Goal: Task Accomplishment & Management: Use online tool/utility

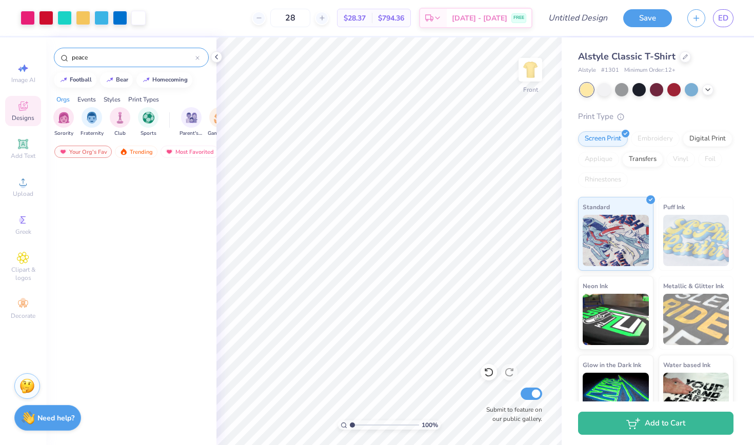
scroll to position [522, 0]
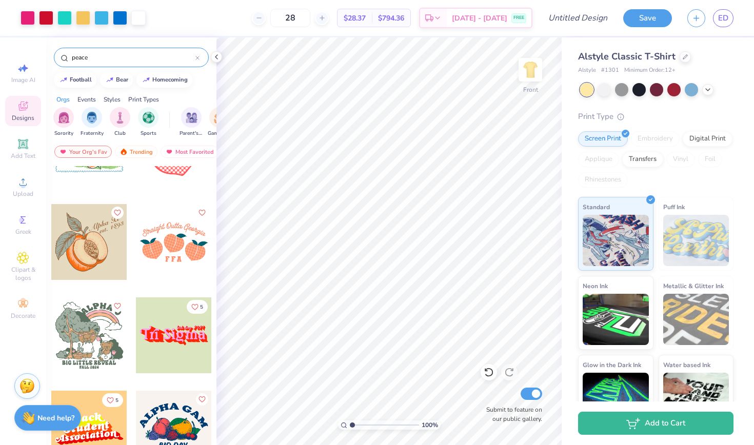
click at [130, 57] on input "peace" at bounding box center [133, 57] width 125 height 10
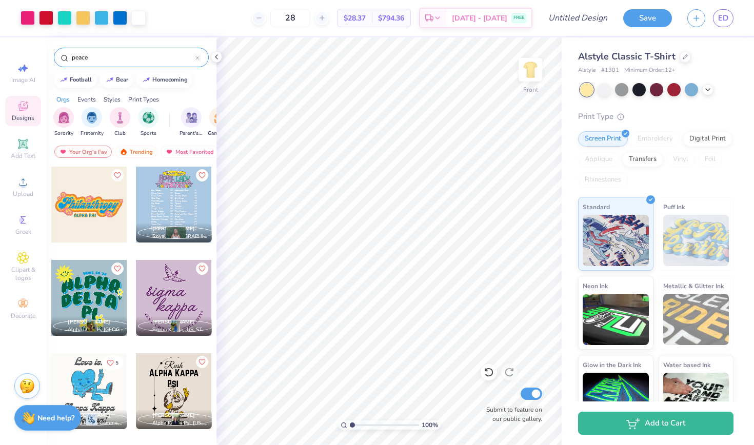
scroll to position [0, 0]
click at [381, 237] on li "Paste" at bounding box center [396, 232] width 80 height 20
click at [64, 118] on img "filter for Sorority" at bounding box center [64, 117] width 12 height 12
click at [117, 62] on input "peace" at bounding box center [133, 57] width 125 height 10
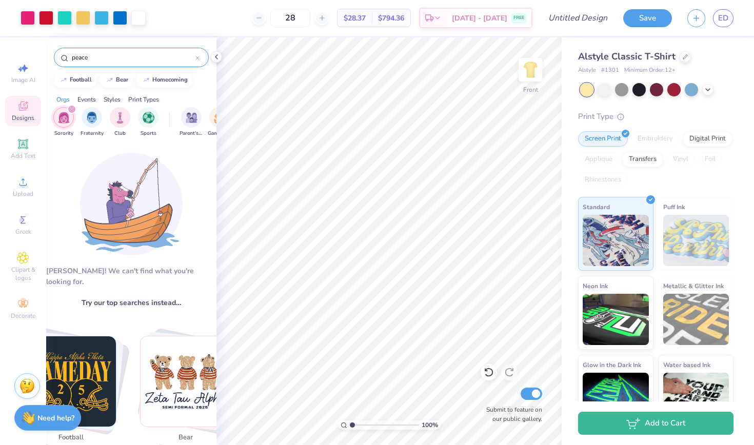
click at [91, 57] on input "peace" at bounding box center [133, 57] width 125 height 10
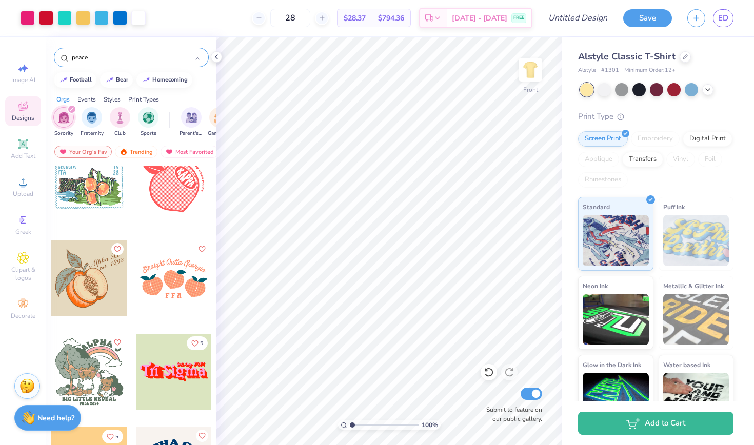
scroll to position [483, 0]
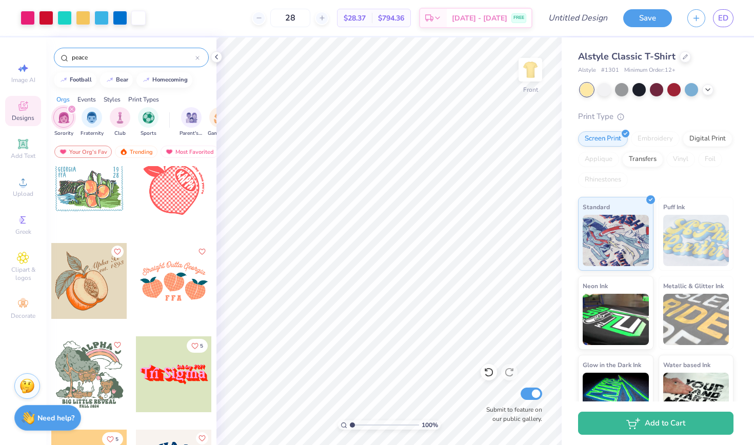
click at [83, 56] on input "peace" at bounding box center [133, 57] width 125 height 10
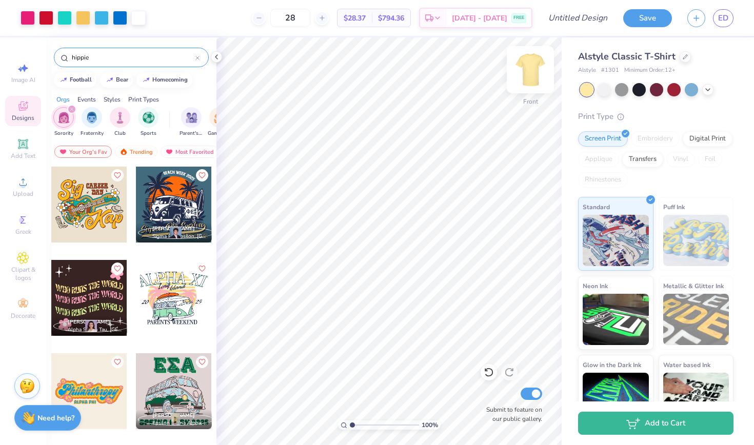
type input "hippie"
click at [530, 75] on img at bounding box center [530, 69] width 41 height 41
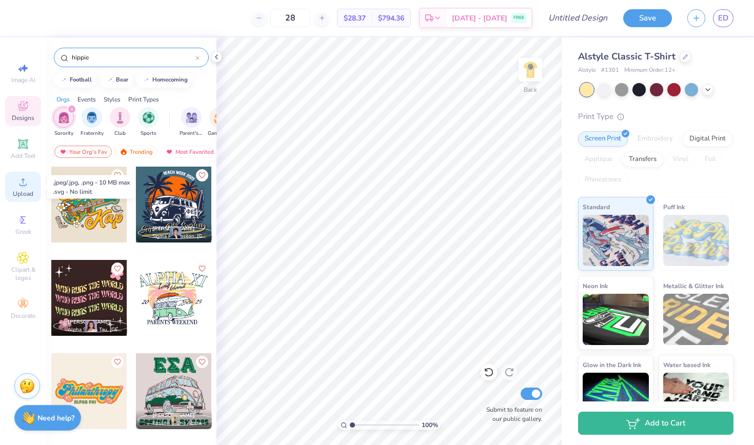
click at [30, 180] on div "Upload" at bounding box center [23, 187] width 36 height 30
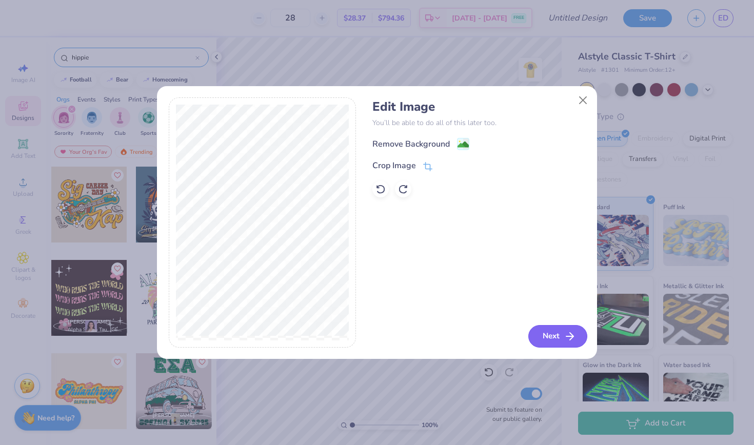
click at [546, 338] on button "Next" at bounding box center [557, 336] width 59 height 23
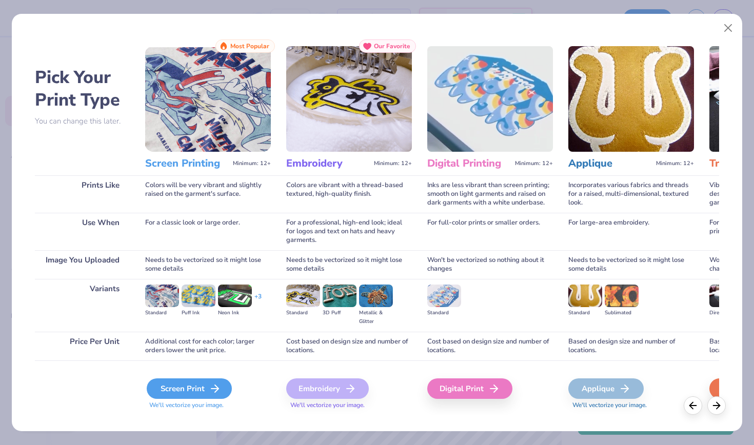
click at [186, 386] on div "Screen Print" at bounding box center [189, 388] width 85 height 21
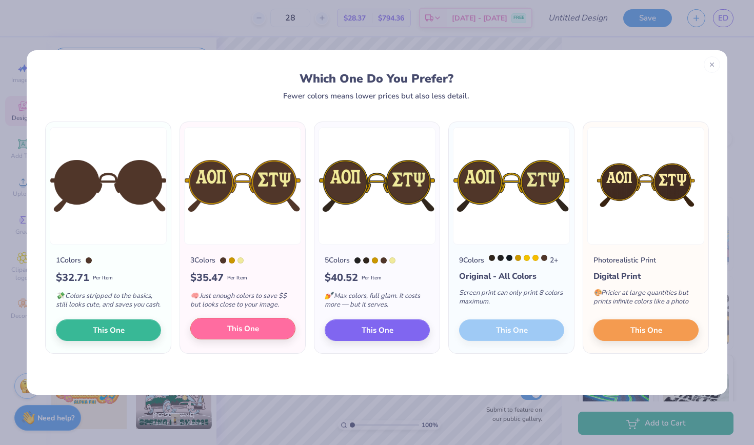
click at [215, 339] on button "This One" at bounding box center [242, 329] width 105 height 22
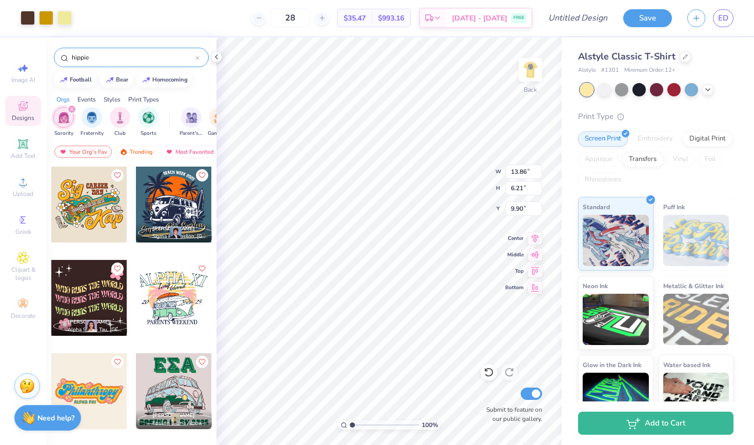
type input "3.72"
type input "7.02"
type input "3.14"
type input "3.86"
type input "5.55"
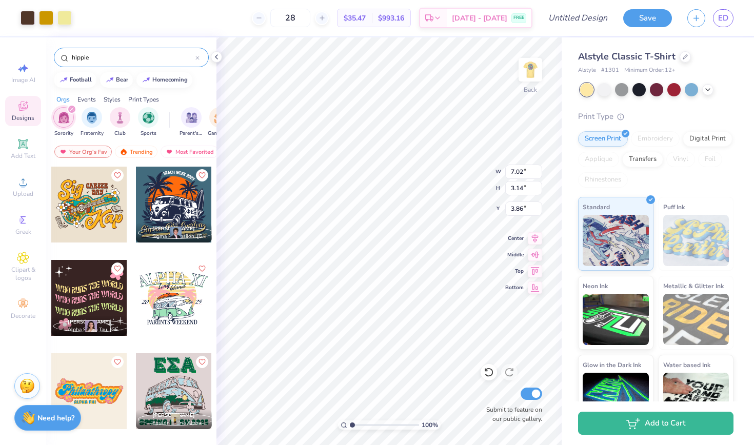
type input "2.49"
type input "4.33"
click at [102, 60] on input "hippie" at bounding box center [133, 57] width 125 height 10
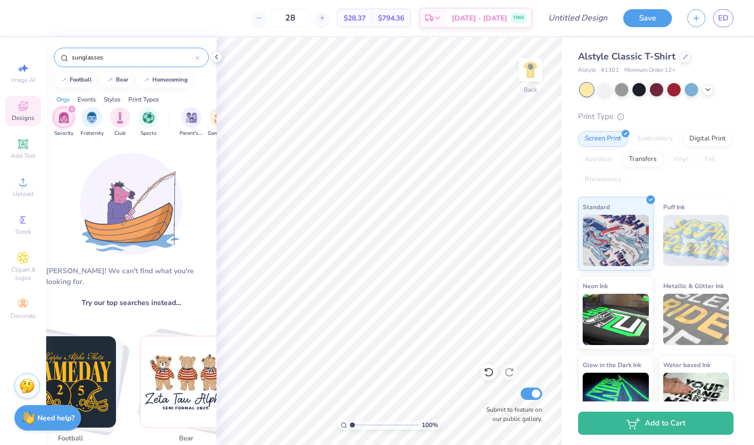
click at [120, 55] on input "sunglasses" at bounding box center [133, 57] width 125 height 10
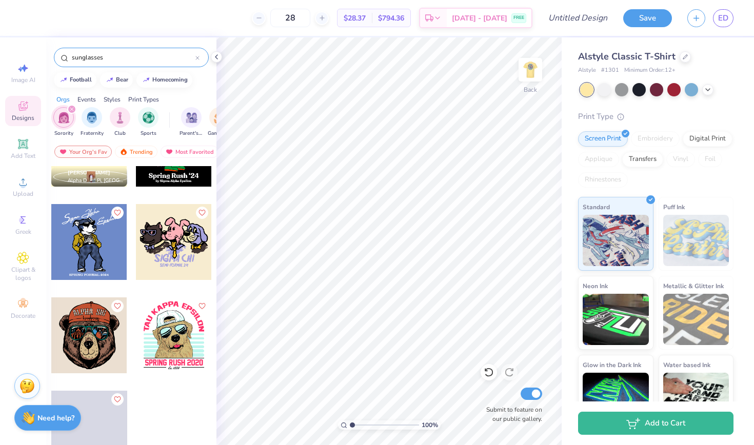
scroll to position [616, 0]
click at [88, 58] on input "sunglasses" at bounding box center [133, 57] width 125 height 10
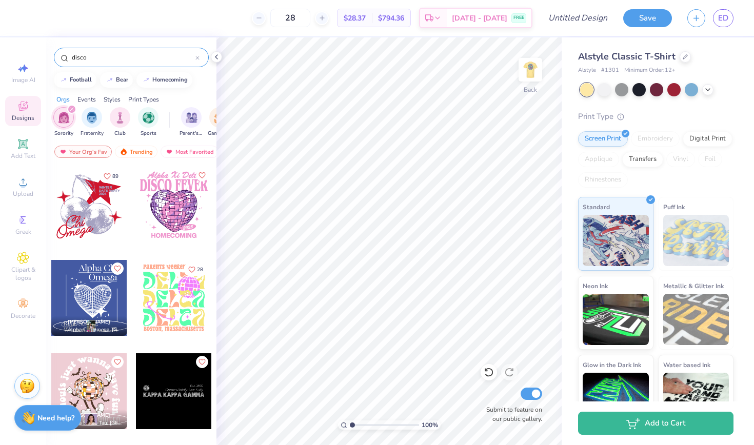
type input "disco"
click at [174, 308] on div at bounding box center [174, 298] width 76 height 76
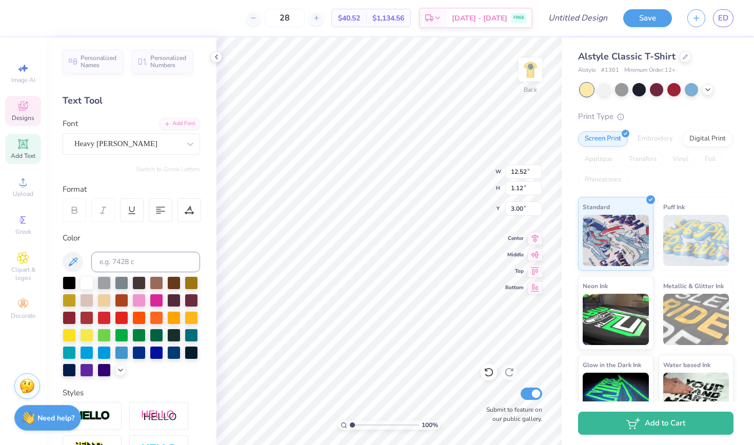
scroll to position [0, 4]
type textarea "PARENTS WEEEND 2023"
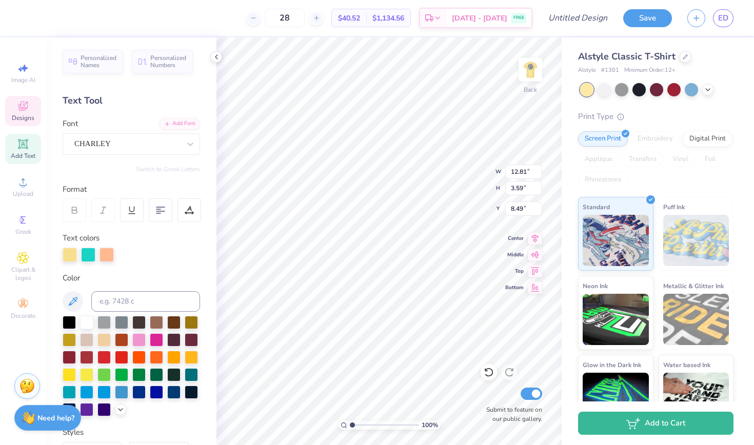
type input "4.66"
click at [18, 227] on div "Greek" at bounding box center [23, 225] width 36 height 30
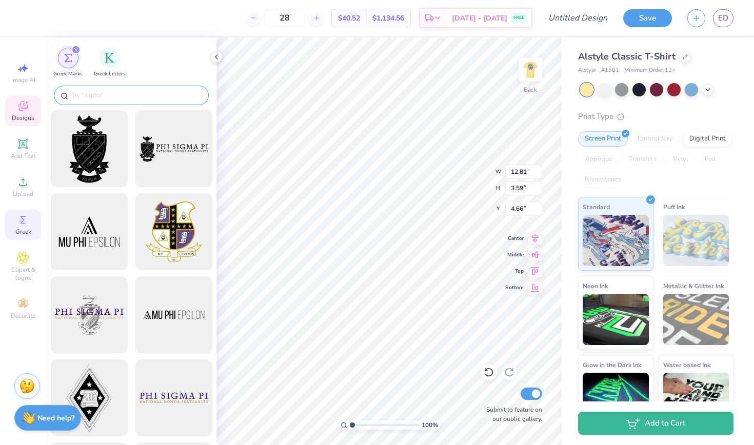
click at [96, 96] on input "text" at bounding box center [136, 95] width 131 height 10
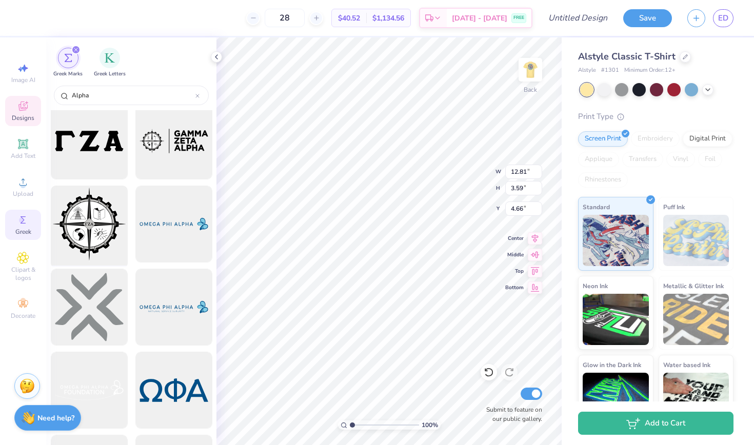
scroll to position [-1, 0]
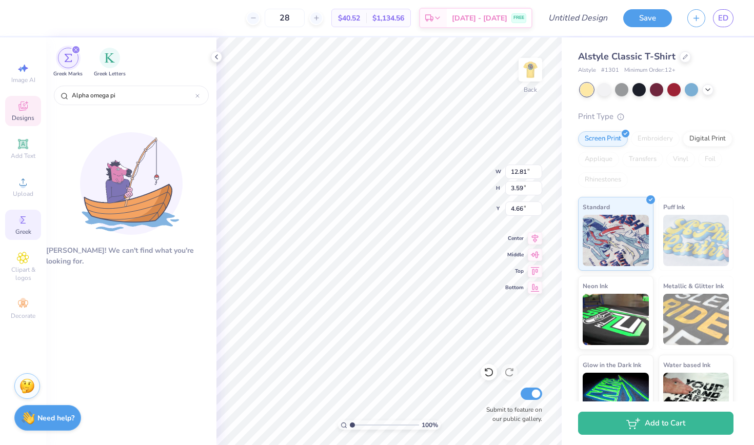
type input "Alpha omega pi"
type textarea "A"
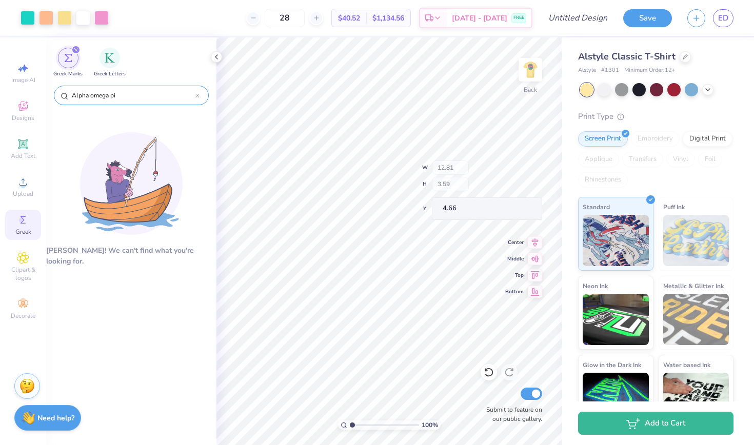
click at [127, 96] on input "Alpha omega pi" at bounding box center [133, 95] width 125 height 10
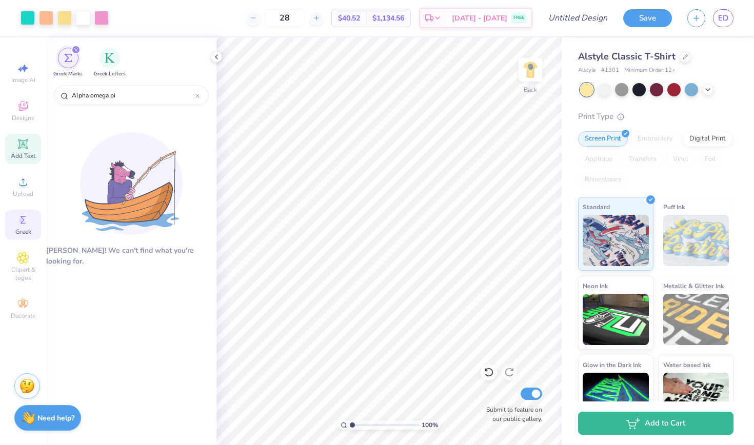
click at [22, 151] on div "Add Text" at bounding box center [23, 149] width 36 height 30
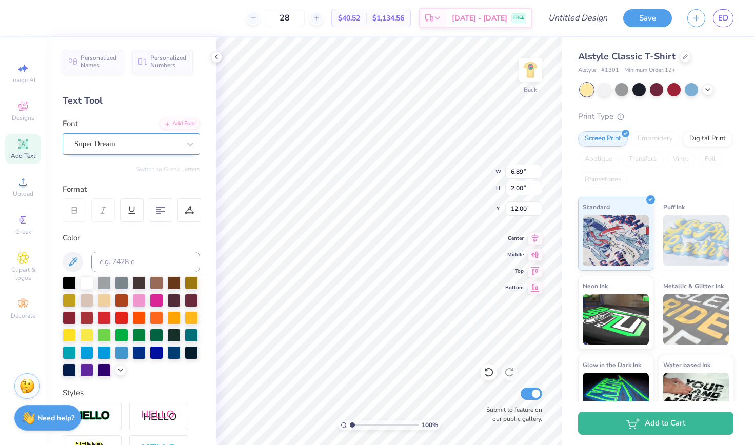
click at [126, 144] on div "Super Dream" at bounding box center [127, 144] width 108 height 16
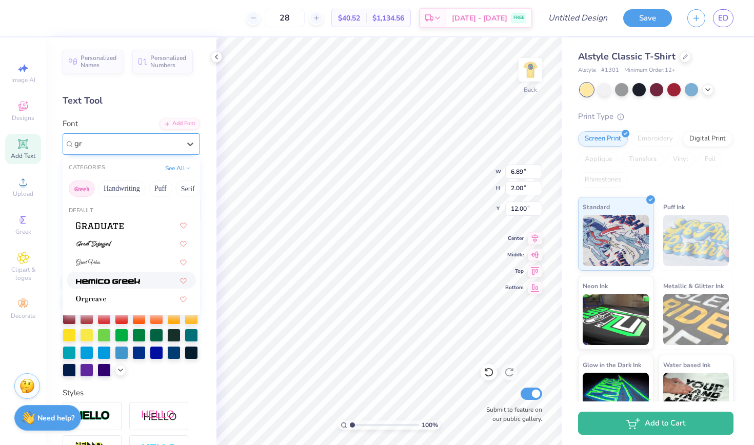
click at [86, 187] on button "Greek" at bounding box center [82, 188] width 26 height 16
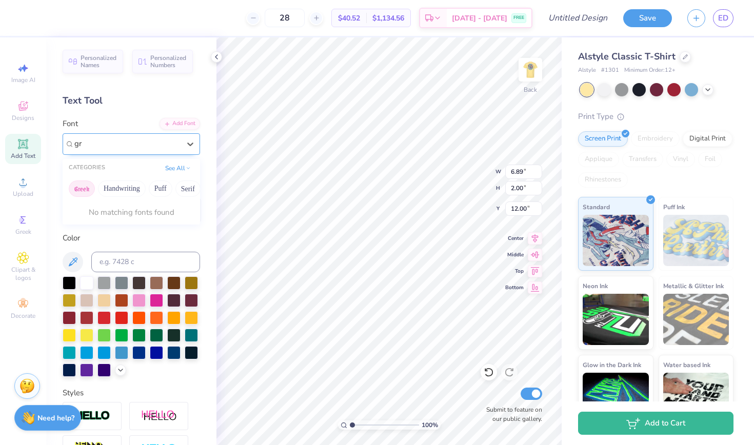
type input "g"
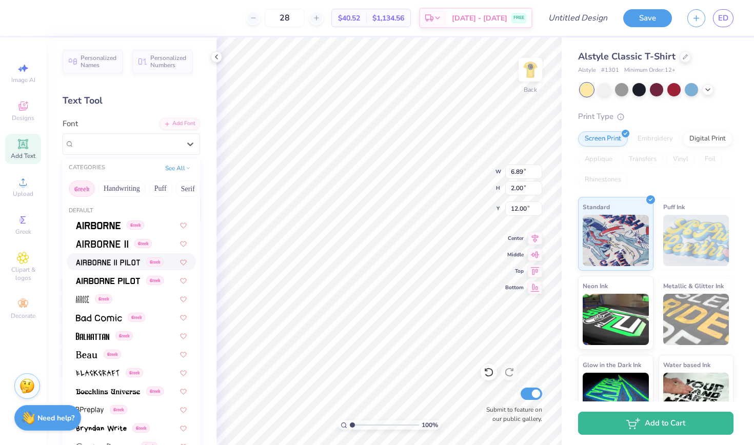
scroll to position [0, 0]
click at [187, 146] on icon at bounding box center [190, 144] width 10 height 10
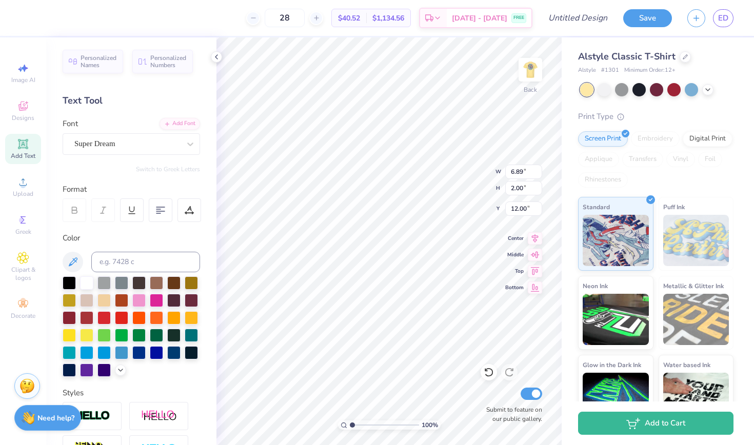
type textarea "TXT"
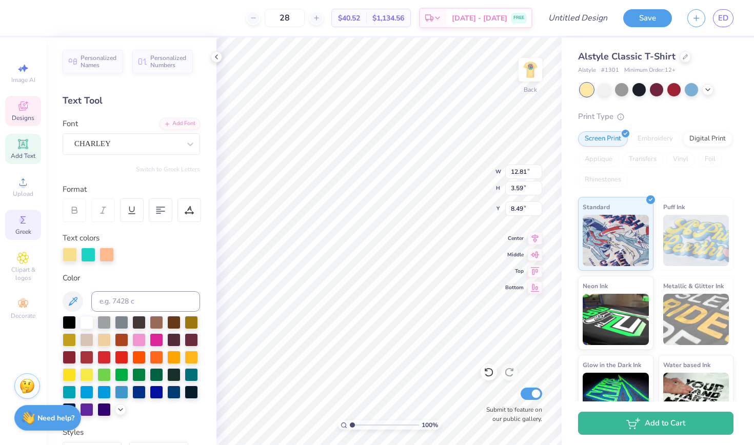
click at [16, 224] on div "Greek" at bounding box center [23, 225] width 36 height 30
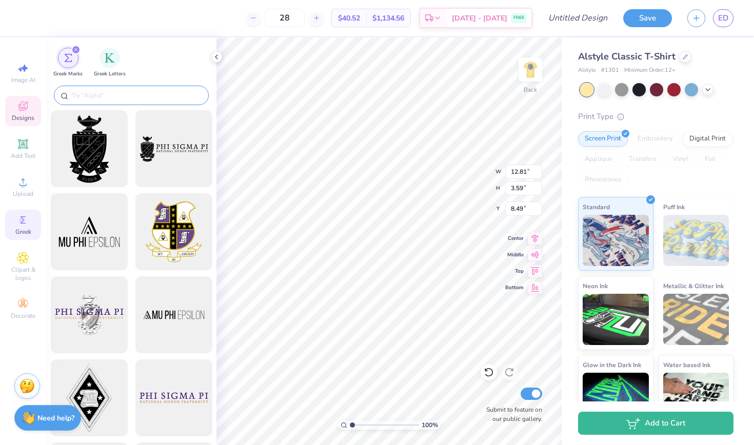
click at [113, 92] on input "text" at bounding box center [136, 95] width 131 height 10
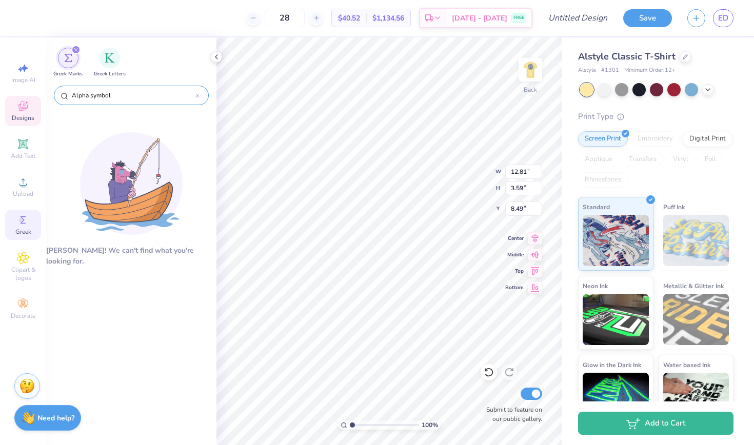
click at [113, 97] on input "Alpha symbol" at bounding box center [133, 95] width 125 height 10
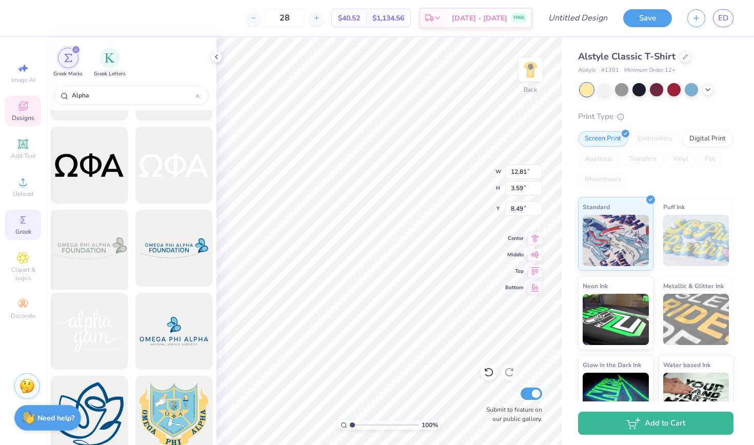
scroll to position [314, 0]
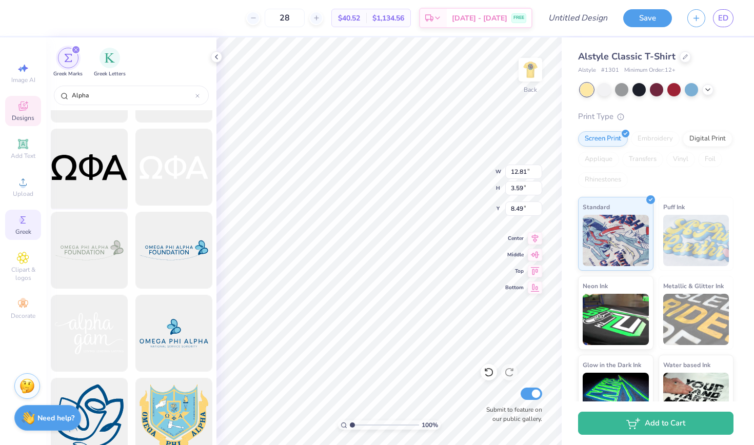
type input "Alpha"
click at [107, 171] on div at bounding box center [89, 167] width 85 height 85
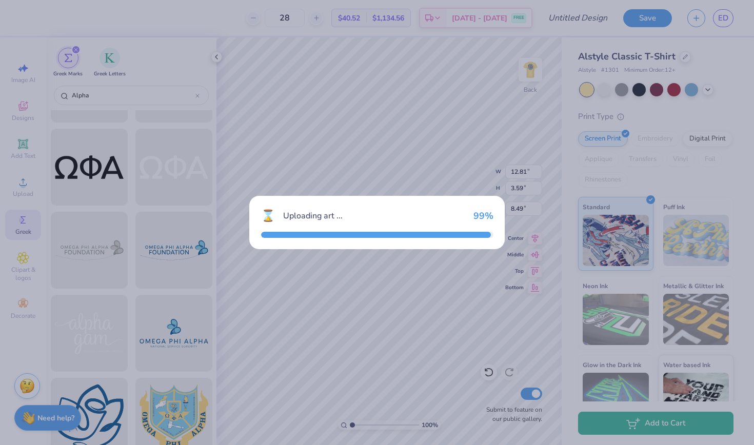
type input "13.87"
type input "4.76"
type input "3.00"
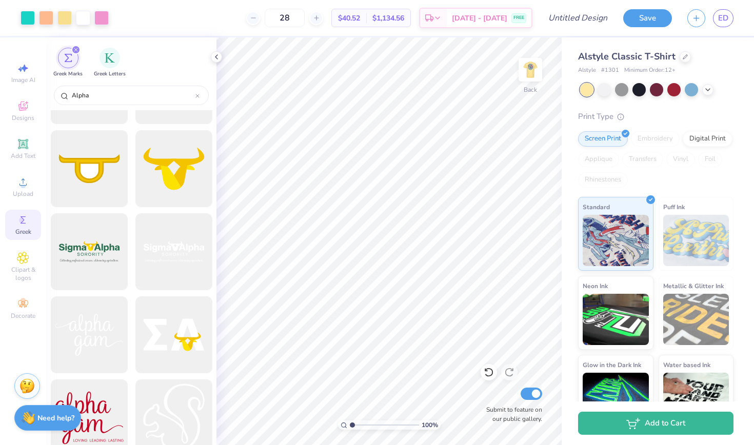
scroll to position [1232, 0]
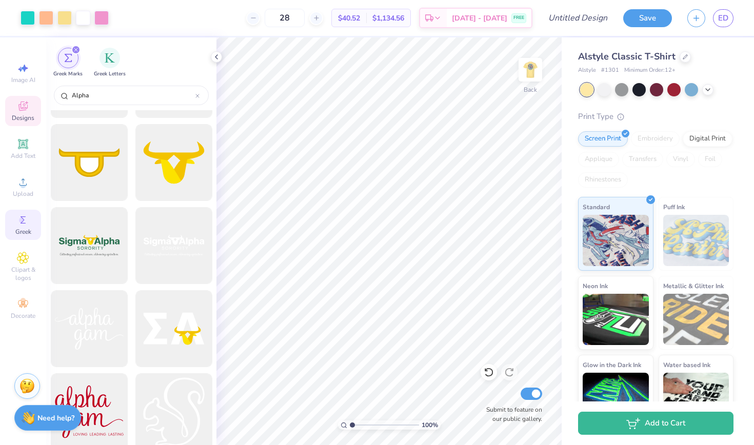
click at [20, 118] on span "Designs" at bounding box center [23, 118] width 23 height 8
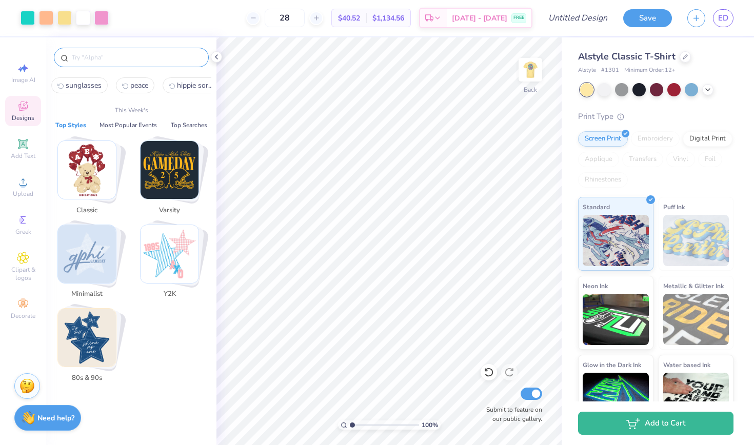
click at [87, 59] on input "text" at bounding box center [136, 57] width 131 height 10
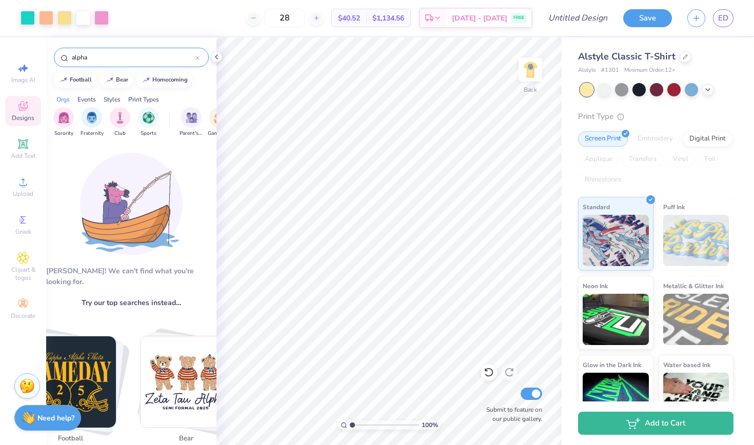
click at [110, 62] on input "alpha" at bounding box center [133, 57] width 125 height 10
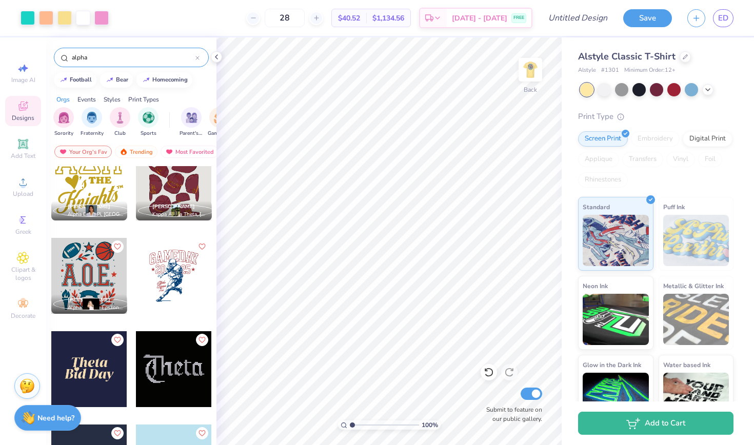
scroll to position [1515, 0]
click at [85, 60] on input "alpha" at bounding box center [133, 57] width 125 height 10
type input "greek letters"
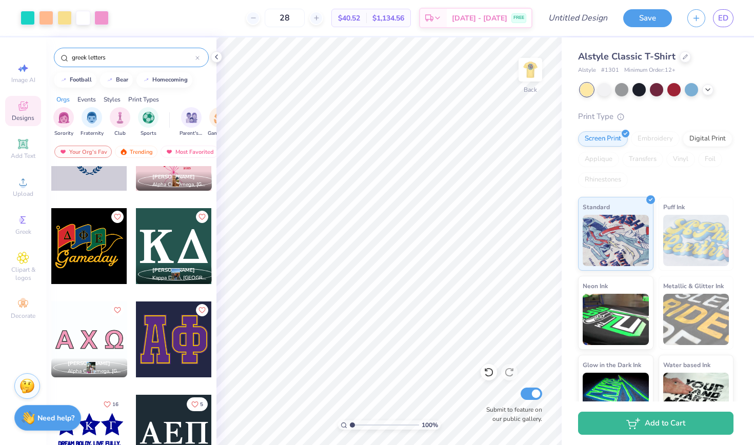
scroll to position [352, 0]
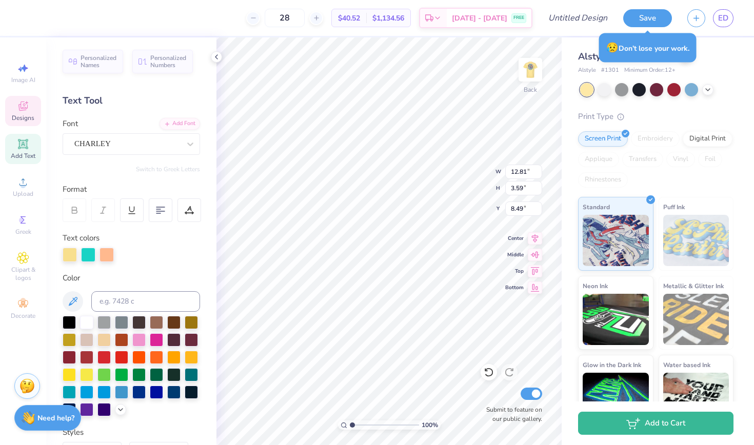
type textarea "A"
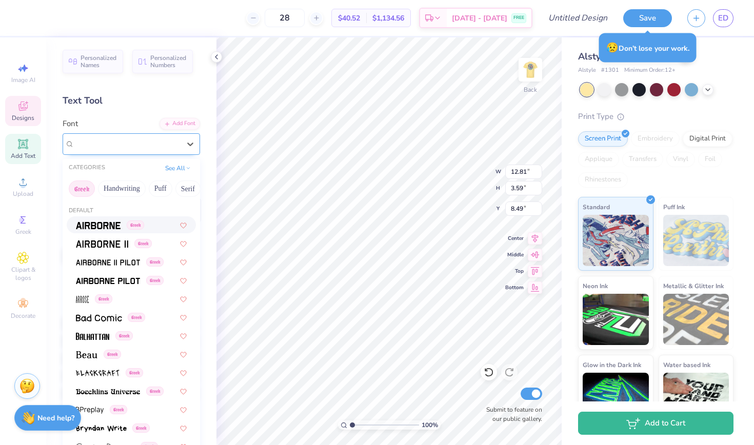
click at [119, 143] on div "CHARLEY" at bounding box center [127, 144] width 108 height 16
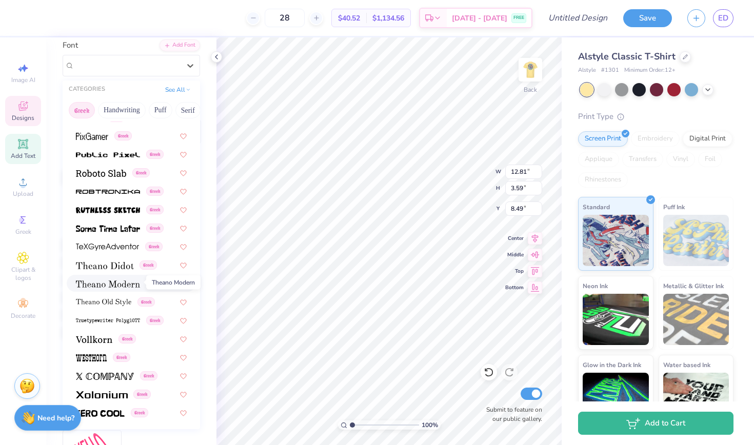
scroll to position [81, 0]
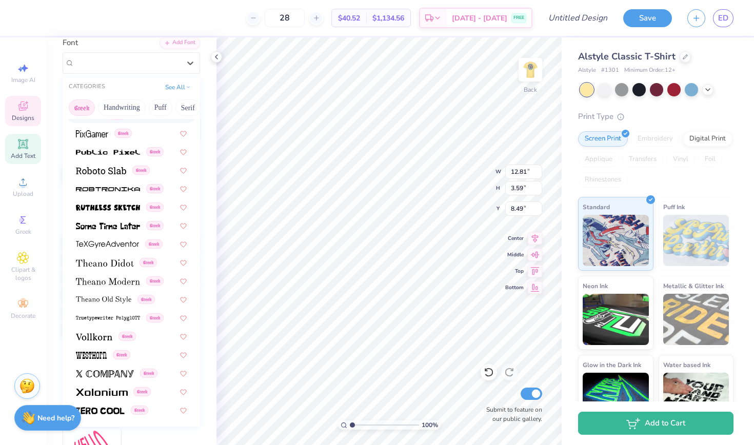
click at [79, 117] on div "Greek Handwriting Puff Serif Bold Calligraphy Retro Sans Serif Minimal Fantasy …" at bounding box center [131, 107] width 137 height 23
click at [79, 108] on button "Greek" at bounding box center [82, 107] width 26 height 16
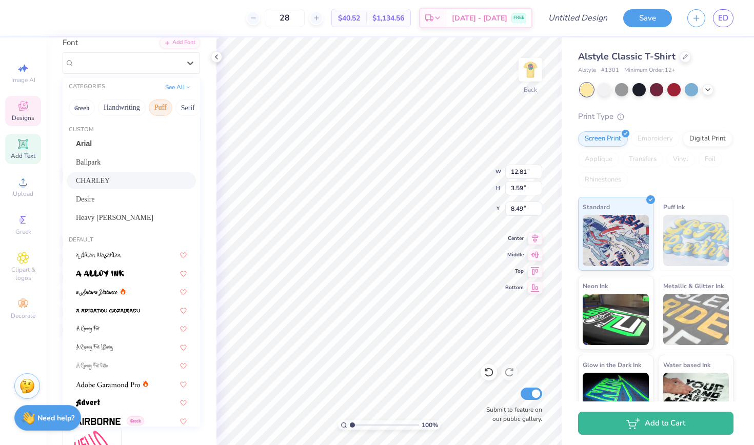
click at [155, 109] on button "Puff" at bounding box center [161, 107] width 24 height 16
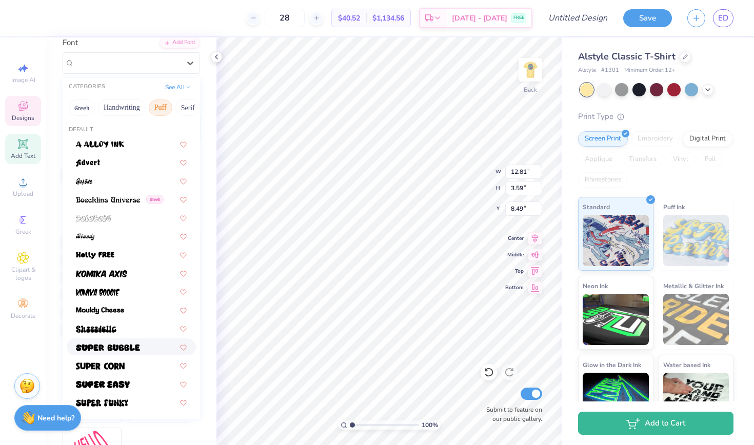
click at [118, 345] on img at bounding box center [108, 347] width 64 height 7
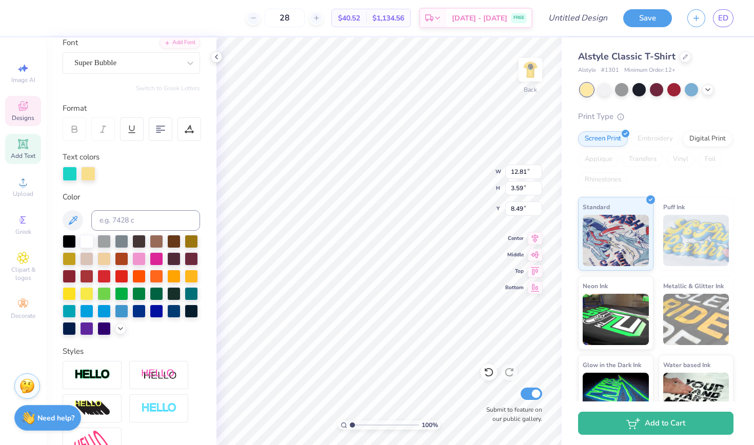
type textarea "AOpi"
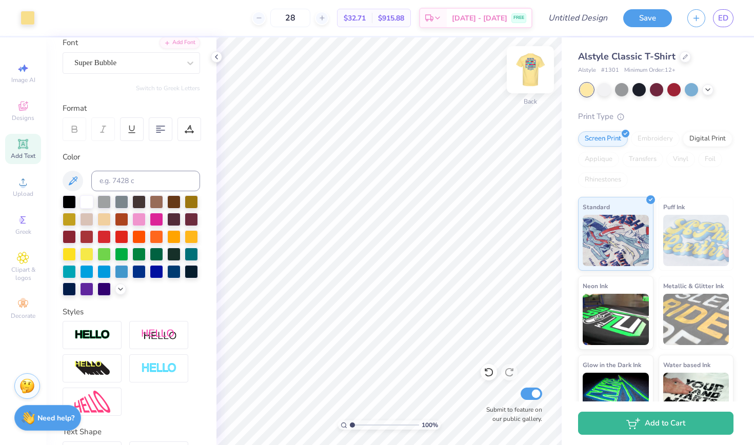
click at [532, 66] on img at bounding box center [530, 69] width 41 height 41
click at [529, 73] on img at bounding box center [530, 69] width 41 height 41
click at [21, 118] on span "Designs" at bounding box center [23, 118] width 23 height 8
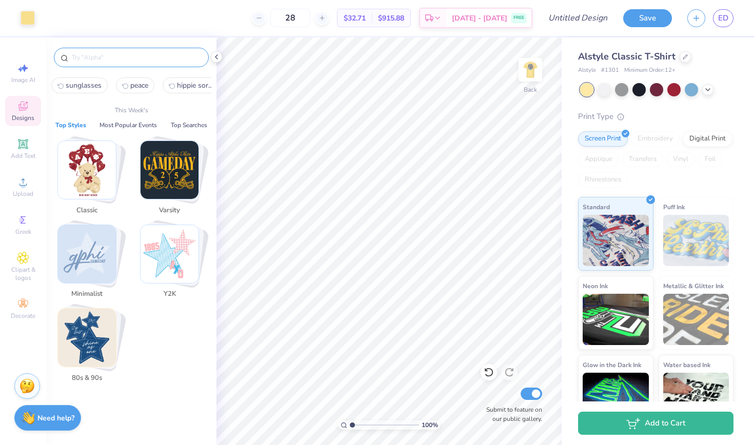
click at [110, 59] on input "text" at bounding box center [136, 57] width 131 height 10
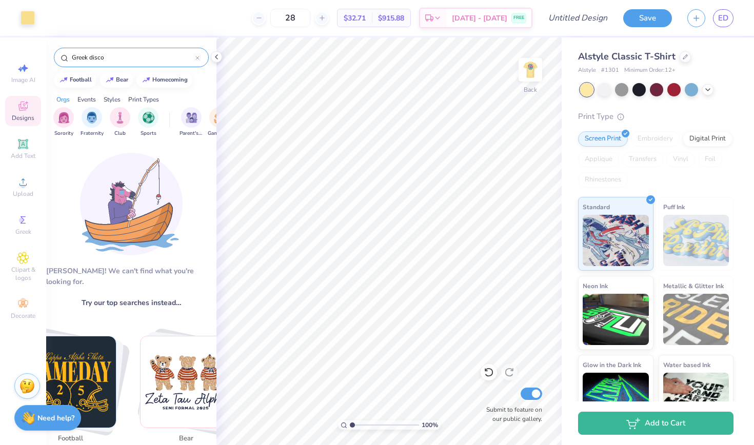
click at [107, 55] on input "Greek disco" at bounding box center [133, 57] width 125 height 10
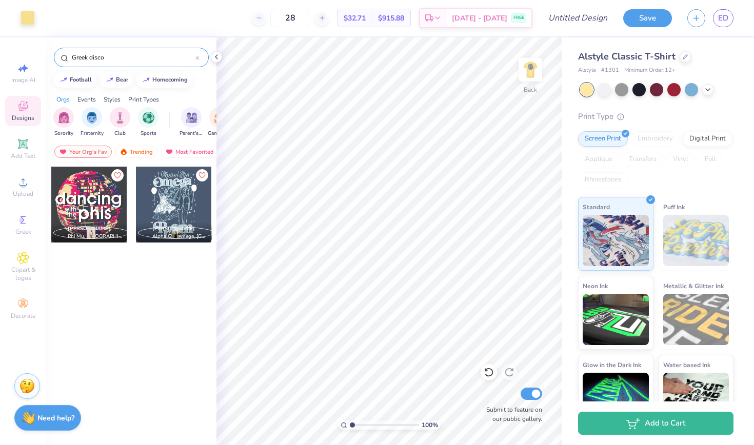
click at [84, 57] on input "Greek disco" at bounding box center [133, 57] width 125 height 10
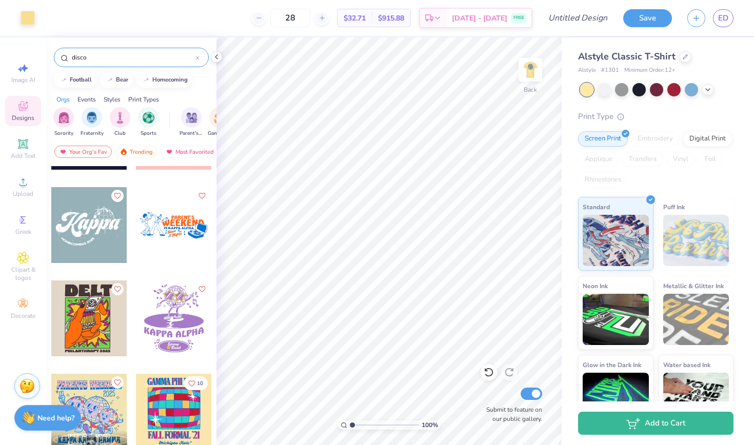
scroll to position [352, 0]
type input "disco"
click at [96, 248] on div at bounding box center [89, 226] width 76 height 76
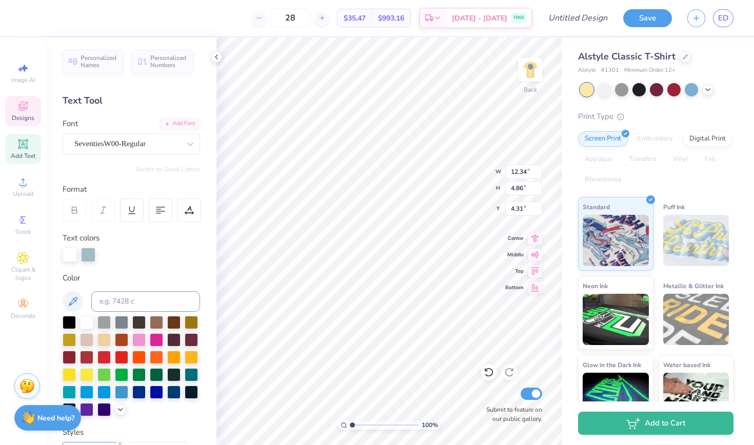
type textarea "AOPi"
click at [25, 228] on span "Greek" at bounding box center [23, 232] width 16 height 8
type input "13.45"
type input "5.31"
type input "4.09"
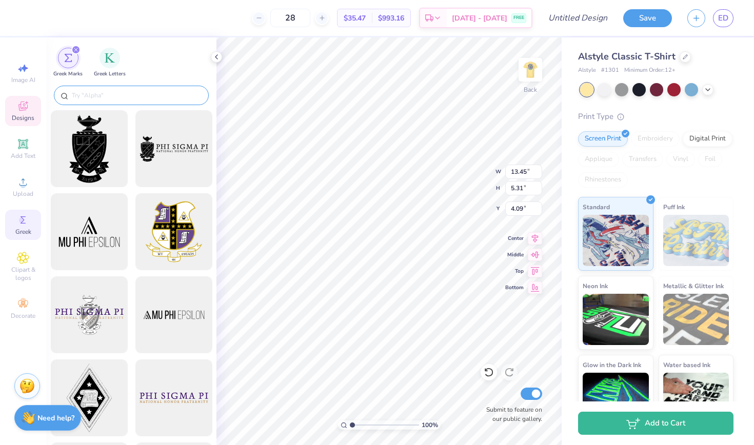
click at [107, 98] on input "text" at bounding box center [136, 95] width 131 height 10
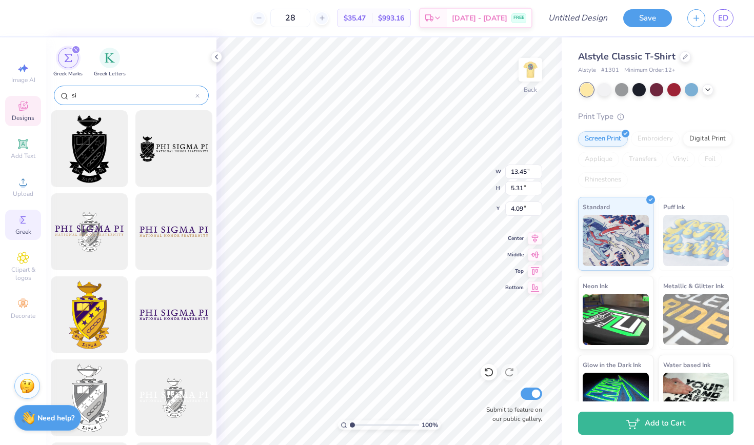
type input "s"
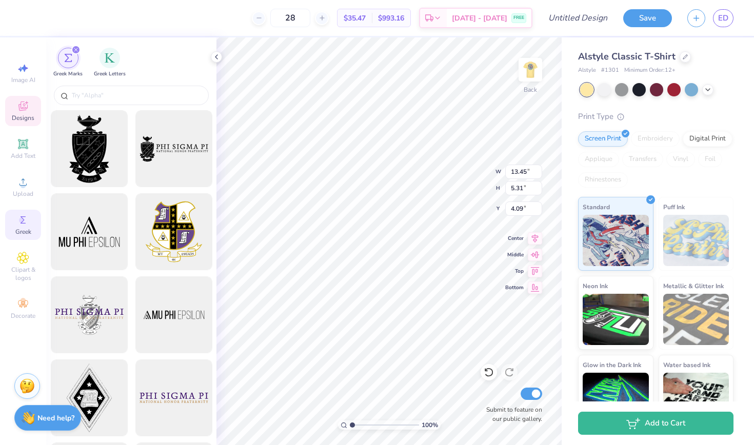
scroll to position [1, 1]
type textarea "AOPi Sig Tau"
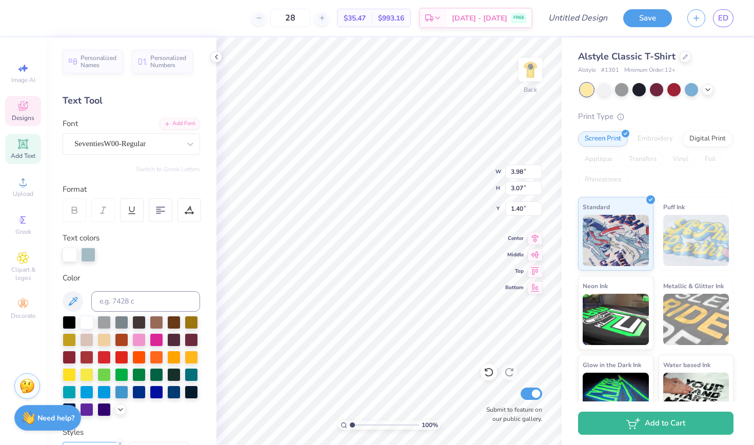
type input "3.98"
type input "3.07"
type input "4.62"
type input "3.94"
type input "4.23"
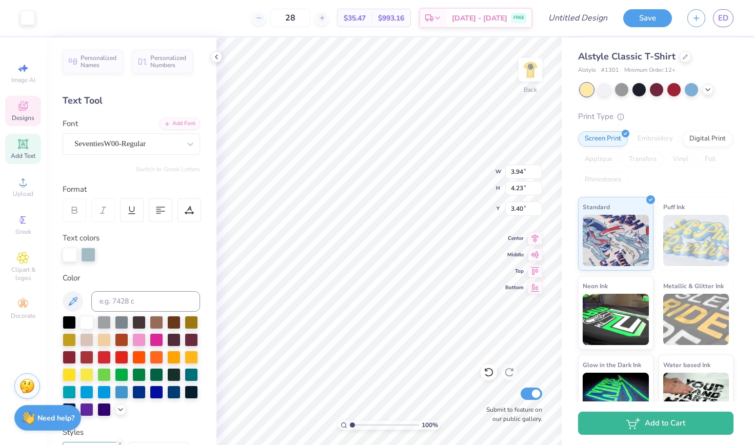
type input "1.82"
type input "3.98"
type input "3.07"
type input "4.19"
click at [18, 115] on span "Designs" at bounding box center [23, 118] width 23 height 8
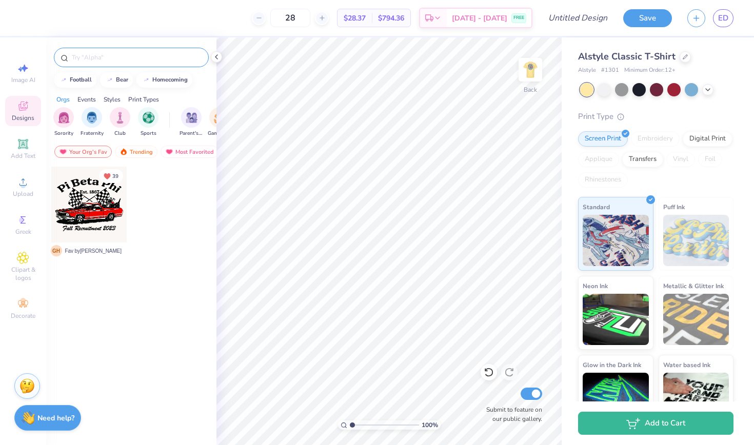
click at [102, 58] on input "text" at bounding box center [136, 57] width 131 height 10
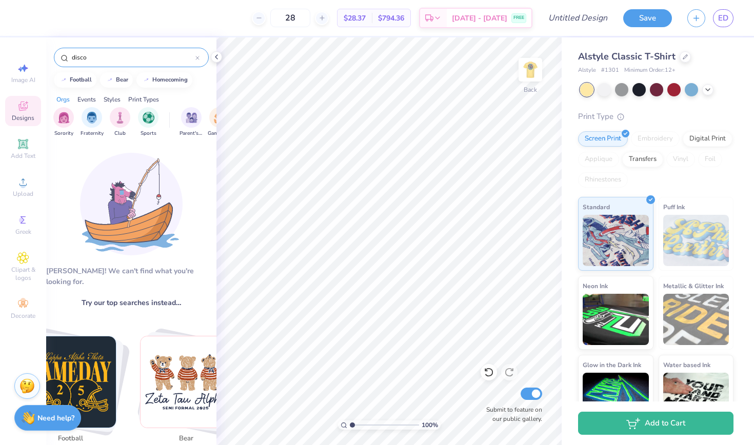
click at [108, 59] on input "disco" at bounding box center [133, 57] width 125 height 10
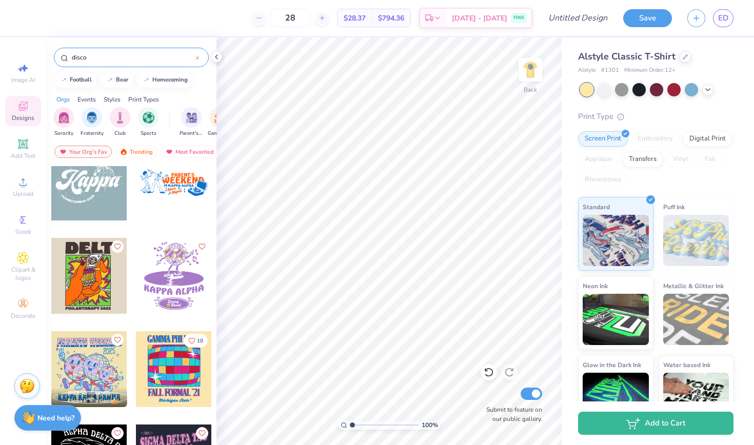
scroll to position [396, 0]
type input "disco"
click at [179, 274] on div at bounding box center [174, 275] width 76 height 76
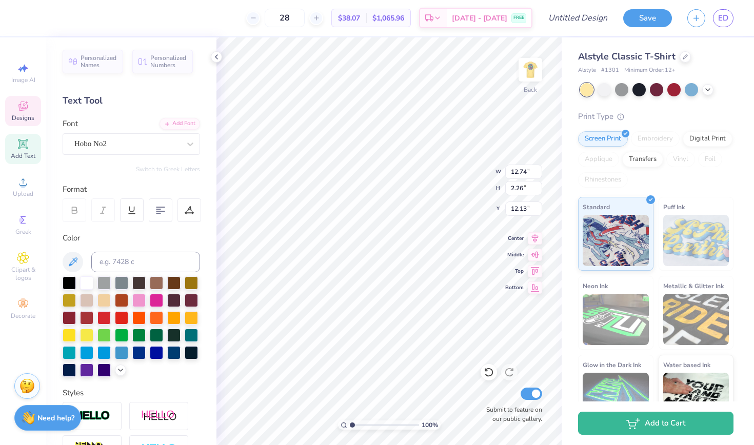
scroll to position [0, 3]
type textarea "AOPi x Sig Tau"
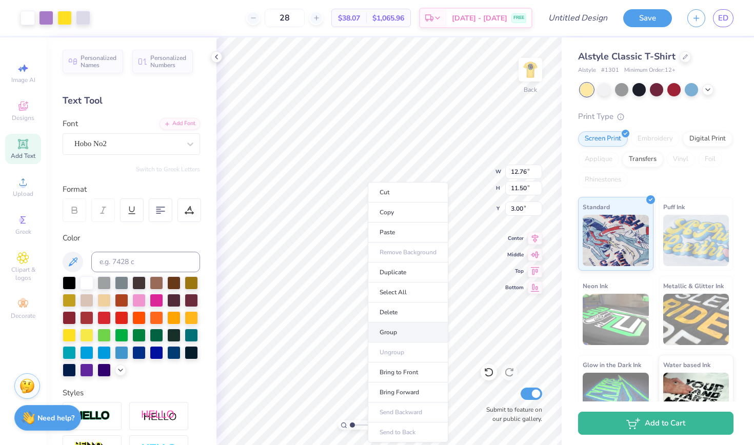
click at [389, 333] on li "Group" at bounding box center [408, 332] width 80 height 20
type input "0.97"
type input "4.57"
type input "4.12"
type input "2.46"
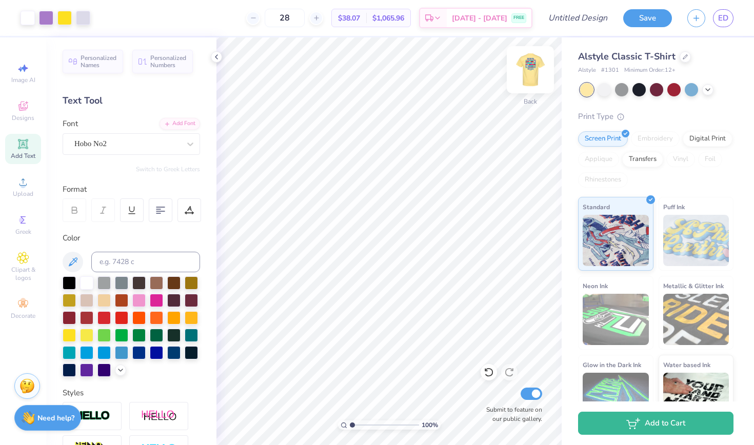
click at [524, 69] on img at bounding box center [530, 69] width 41 height 41
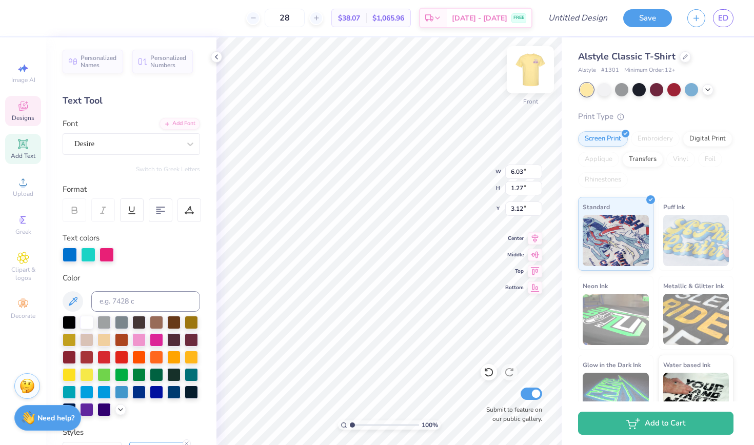
click at [533, 70] on img at bounding box center [530, 69] width 41 height 41
click at [45, 17] on div at bounding box center [46, 17] width 14 height 14
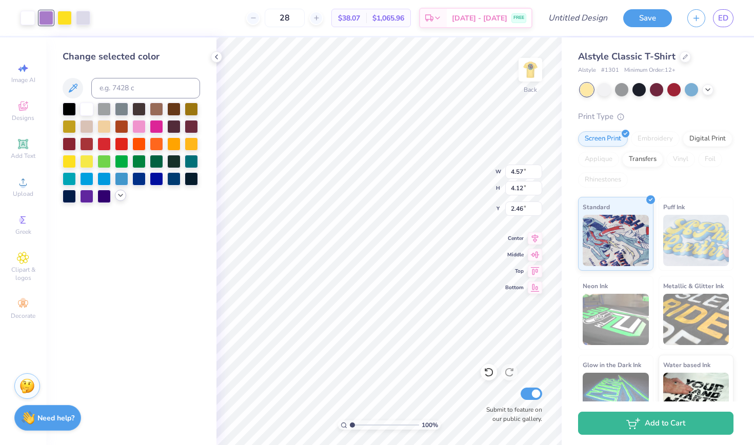
click at [119, 198] on icon at bounding box center [120, 195] width 8 height 8
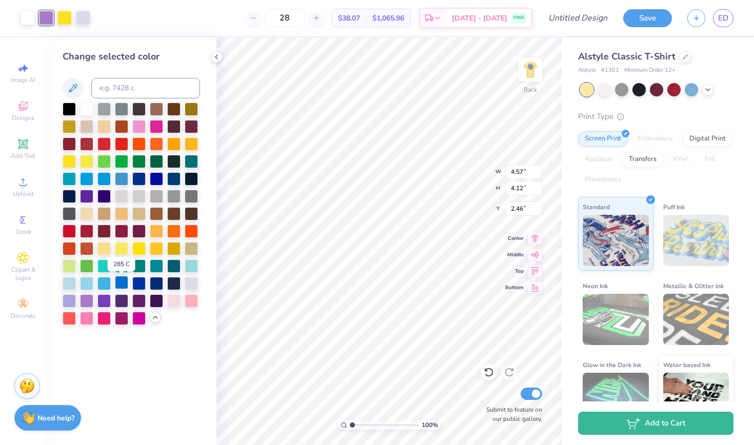
click at [121, 281] on div at bounding box center [121, 282] width 13 height 13
click at [528, 68] on img at bounding box center [530, 69] width 41 height 41
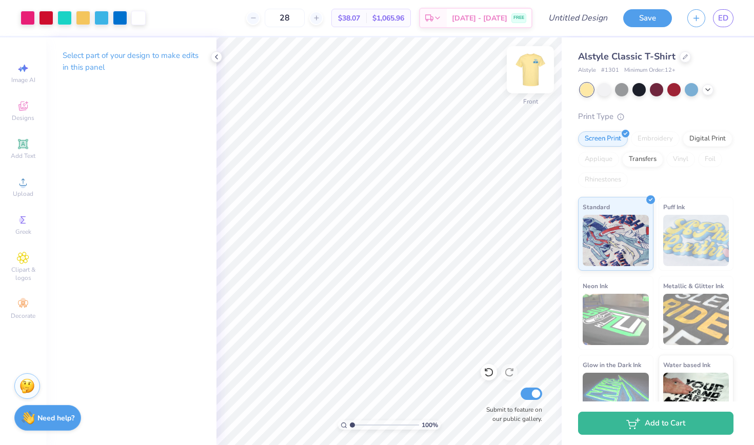
click at [536, 76] on img at bounding box center [530, 69] width 41 height 41
click at [69, 21] on div at bounding box center [64, 17] width 14 height 14
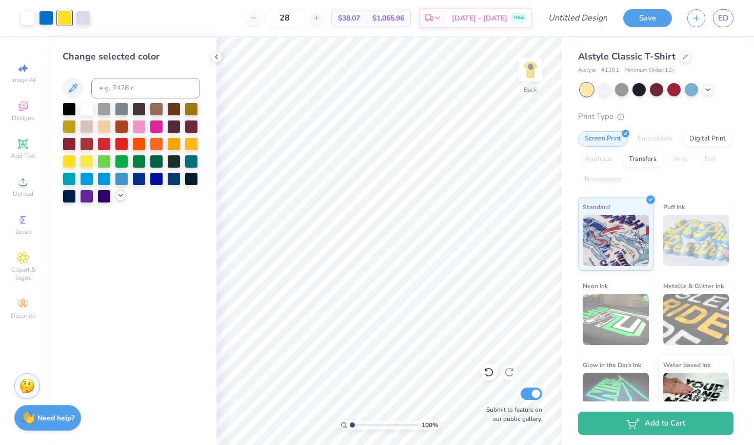
click at [120, 199] on icon at bounding box center [120, 195] width 8 height 8
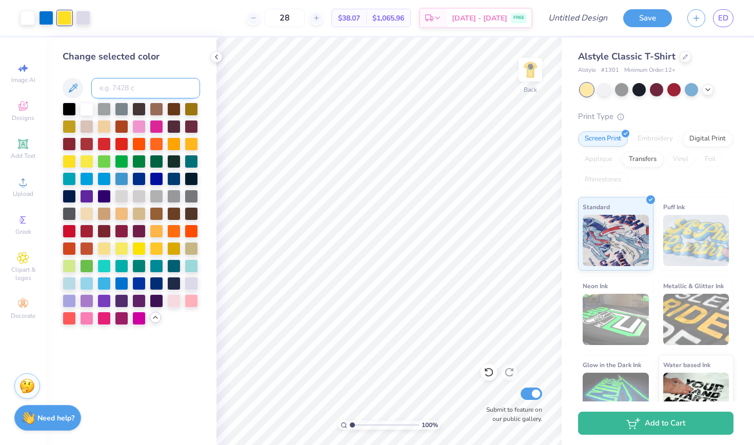
click at [133, 91] on input at bounding box center [145, 88] width 109 height 21
type input "141"
type input "c"
click at [214, 58] on icon at bounding box center [216, 57] width 8 height 8
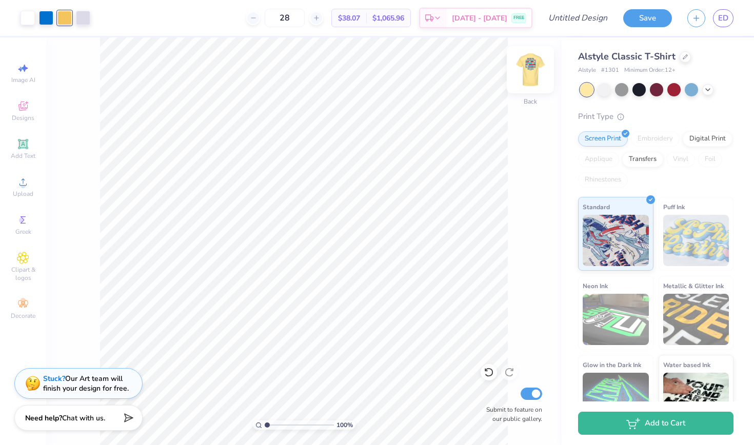
click at [528, 74] on img at bounding box center [530, 69] width 41 height 41
click at [524, 77] on img at bounding box center [530, 69] width 41 height 41
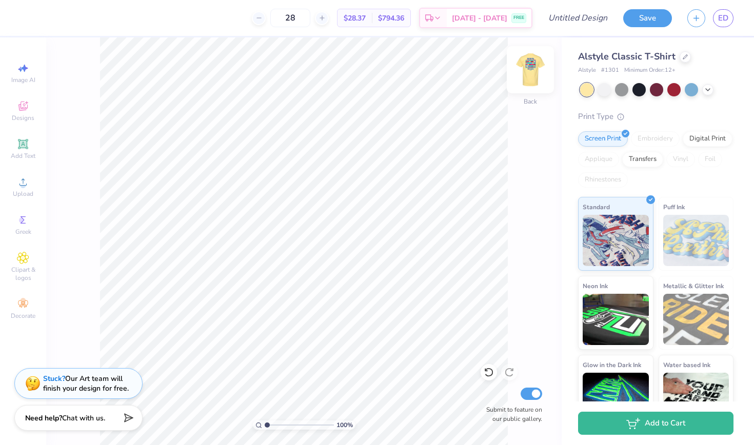
click at [525, 70] on img at bounding box center [530, 69] width 41 height 41
click at [526, 74] on img at bounding box center [530, 69] width 41 height 41
click at [307, 236] on li "Paste" at bounding box center [321, 232] width 80 height 20
click at [535, 58] on img at bounding box center [530, 69] width 41 height 41
click at [523, 82] on img at bounding box center [530, 69] width 41 height 41
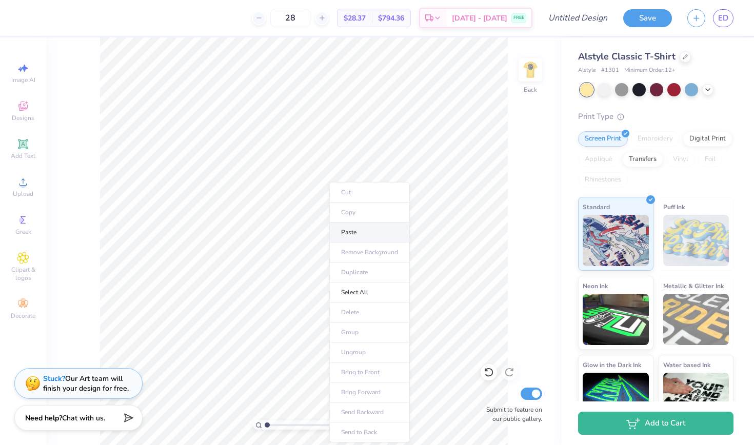
click at [362, 230] on li "Paste" at bounding box center [369, 232] width 80 height 20
click at [529, 77] on img at bounding box center [530, 69] width 41 height 41
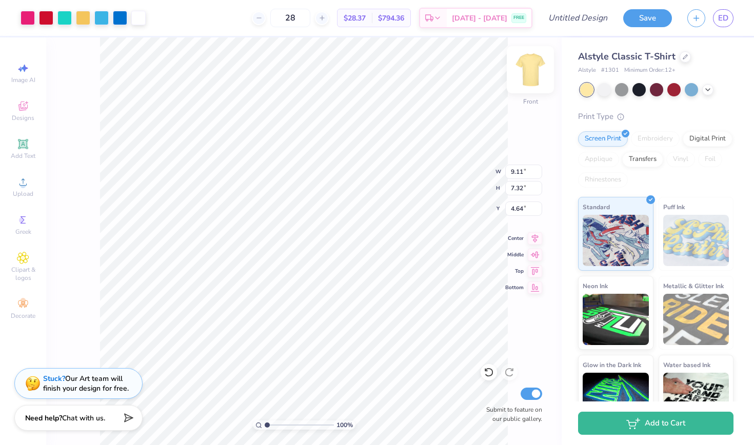
click at [524, 76] on img at bounding box center [530, 69] width 41 height 41
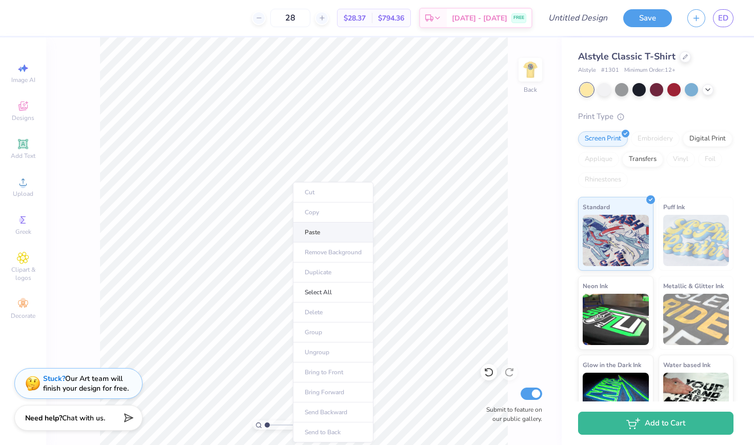
click at [310, 236] on li "Paste" at bounding box center [333, 232] width 80 height 20
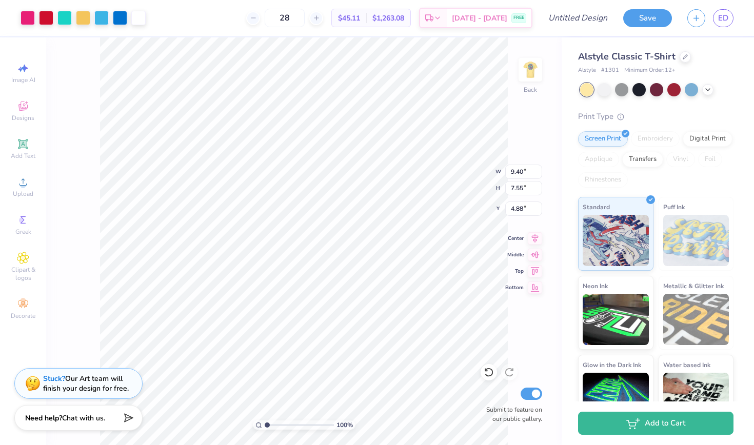
type input "4.93"
type input "3.96"
type input "8.46"
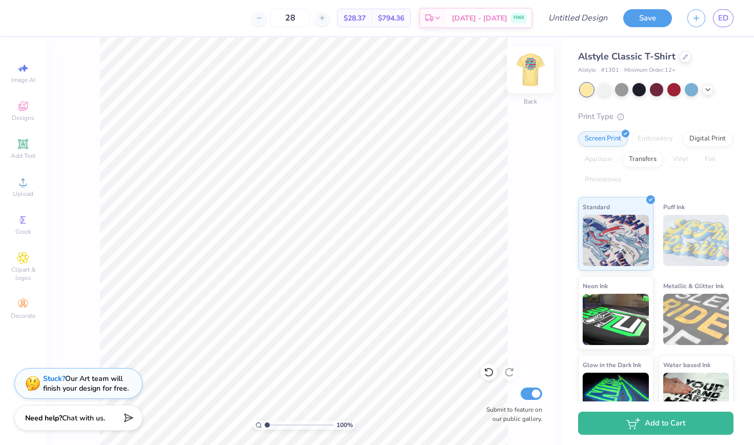
click at [537, 70] on img at bounding box center [530, 69] width 41 height 41
click at [526, 66] on img at bounding box center [530, 69] width 41 height 41
click at [23, 158] on span "Add Text" at bounding box center [23, 156] width 25 height 8
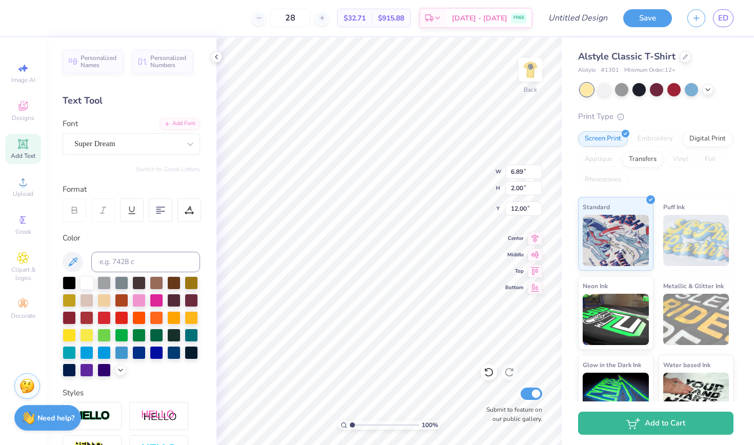
paste textarea
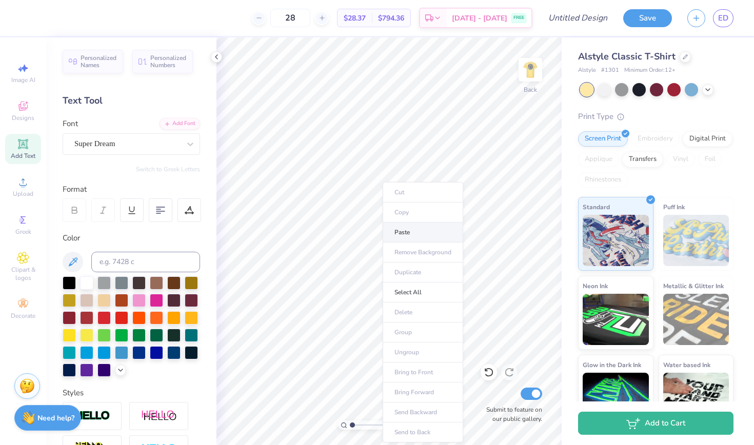
click at [408, 232] on li "Paste" at bounding box center [422, 232] width 80 height 20
click at [22, 228] on span "Greek" at bounding box center [23, 232] width 16 height 8
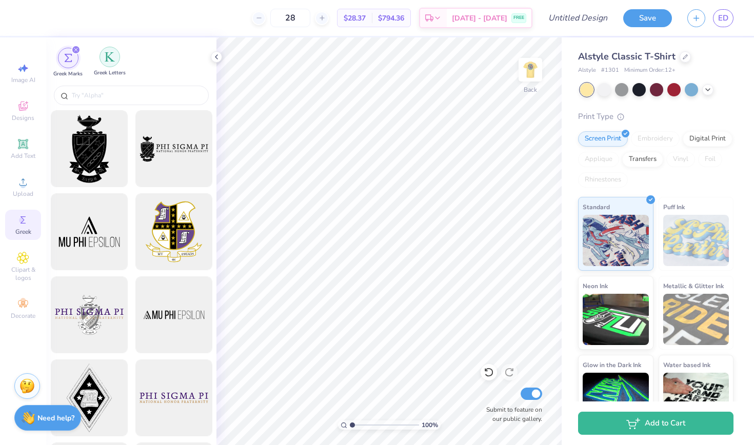
click at [111, 59] on img "filter for Greek Letters" at bounding box center [110, 57] width 10 height 10
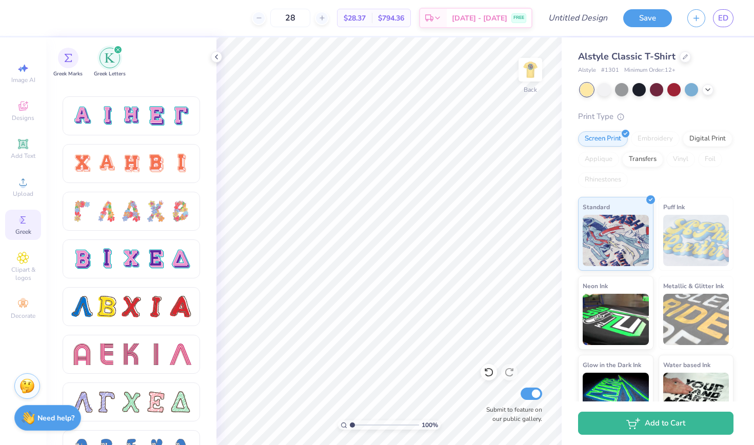
scroll to position [780, 0]
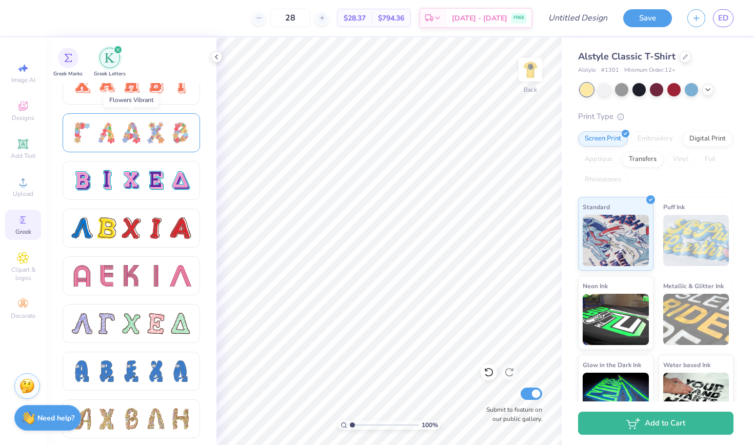
click at [98, 138] on div at bounding box center [107, 133] width 22 height 22
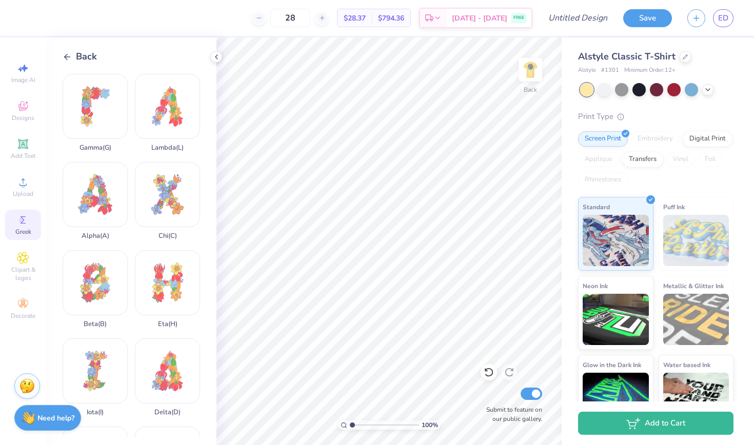
click at [68, 59] on icon at bounding box center [67, 56] width 9 height 9
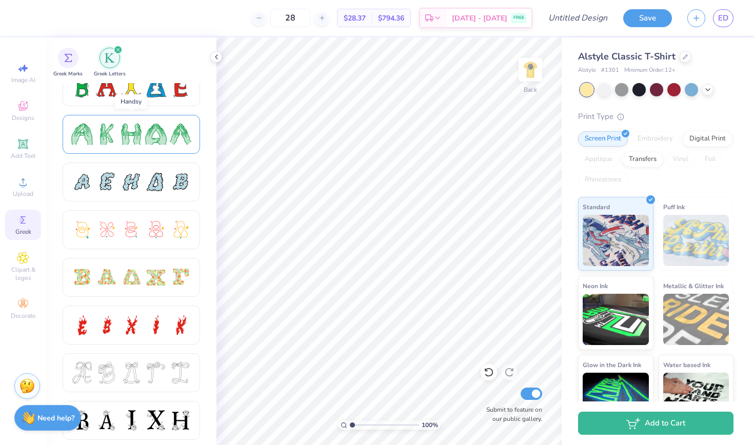
scroll to position [253, 0]
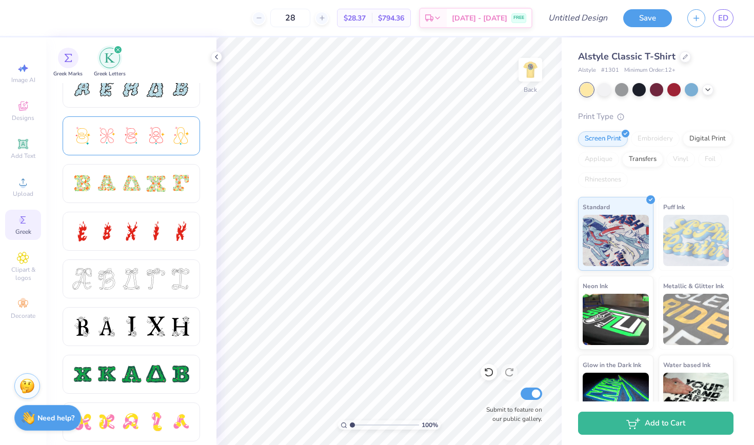
click at [145, 141] on div at bounding box center [156, 136] width 22 height 22
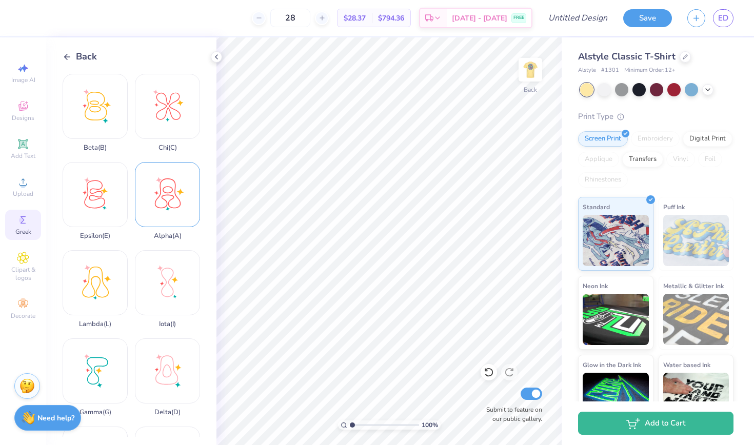
click at [165, 210] on div "Alpha ( A )" at bounding box center [167, 201] width 65 height 78
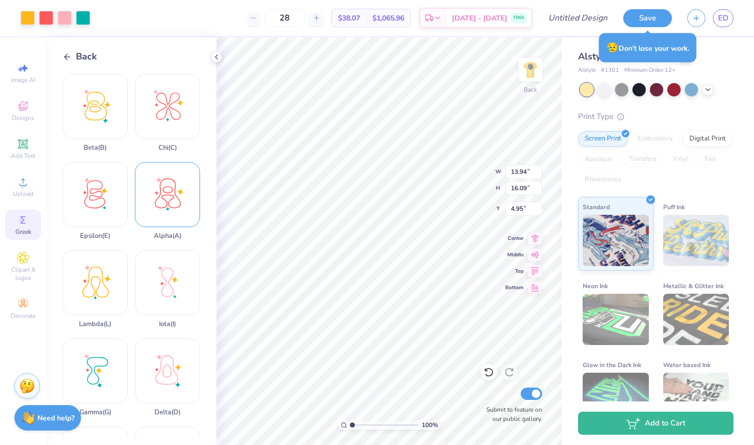
type input "1.73"
type input "2.00"
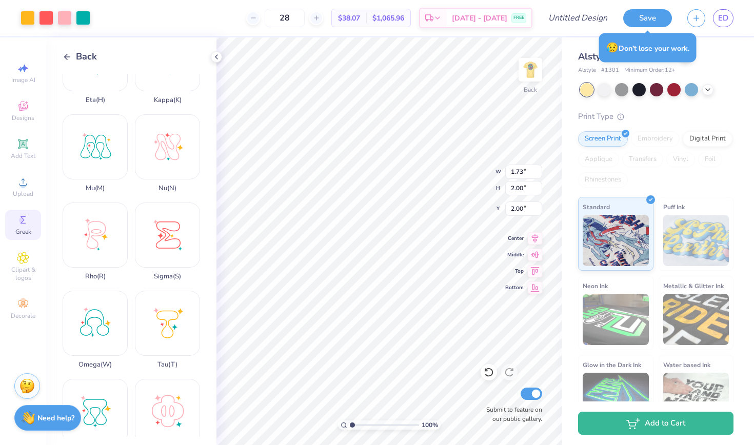
scroll to position [401, 0]
click at [102, 325] on div "Omega ( W )" at bounding box center [95, 329] width 65 height 78
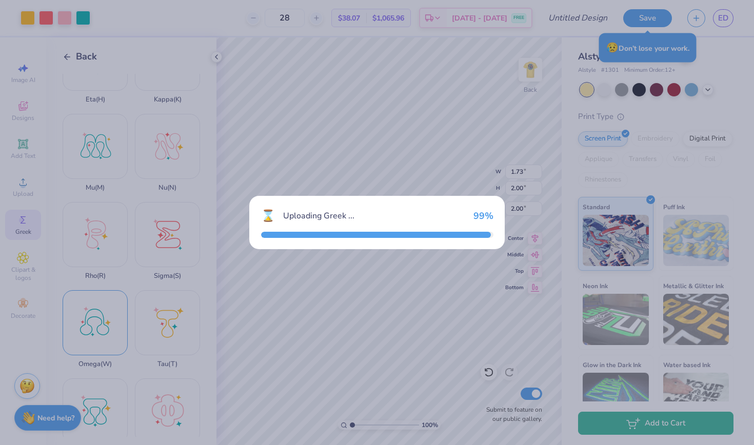
type input "13.94"
type input "13.43"
type input "6.28"
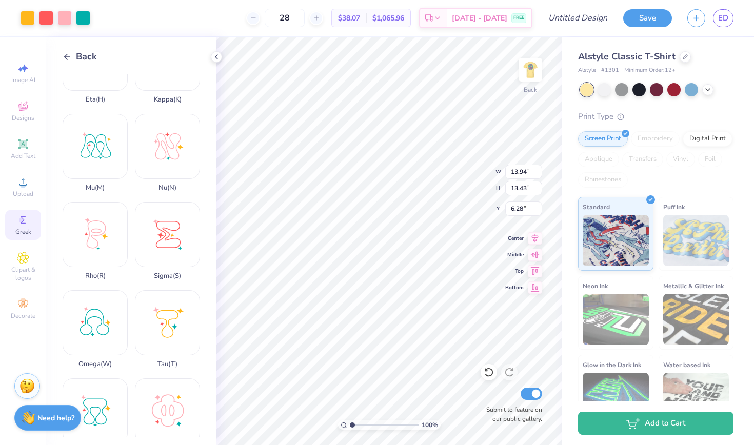
type input "2.16"
type input "2.08"
type input "1.96"
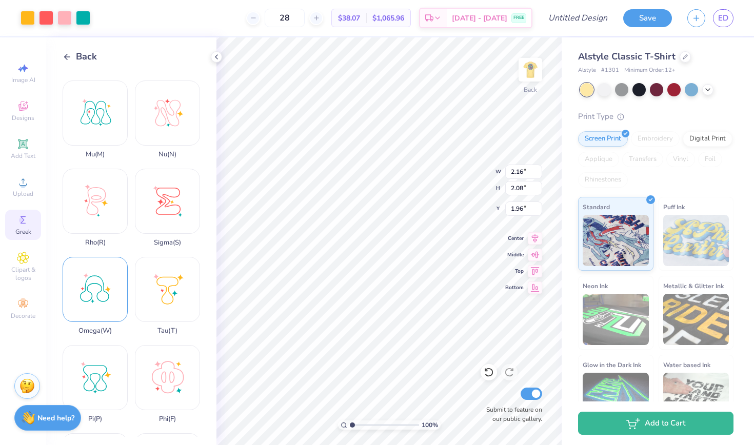
scroll to position [438, 0]
click at [97, 372] on div "Pi ( P )" at bounding box center [95, 380] width 65 height 78
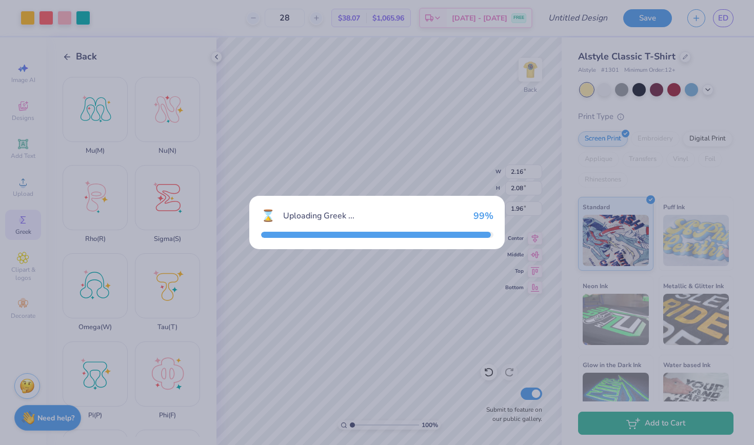
type input "13.94"
type input "14.79"
type input "5.61"
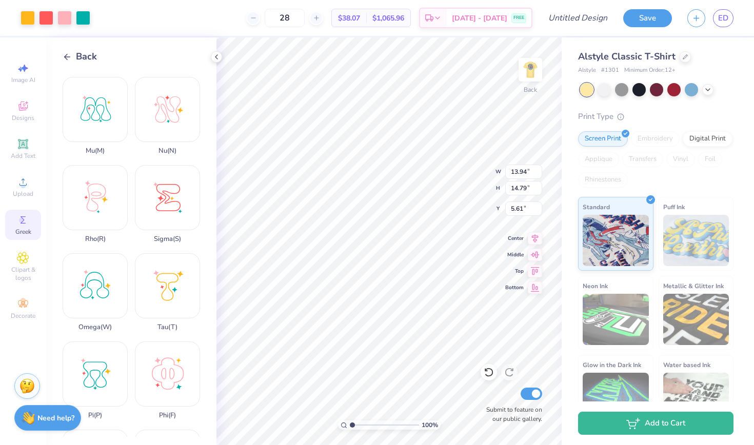
type input "2.05"
type input "2.17"
type input "4.55"
type input "1.73"
type input "2.00"
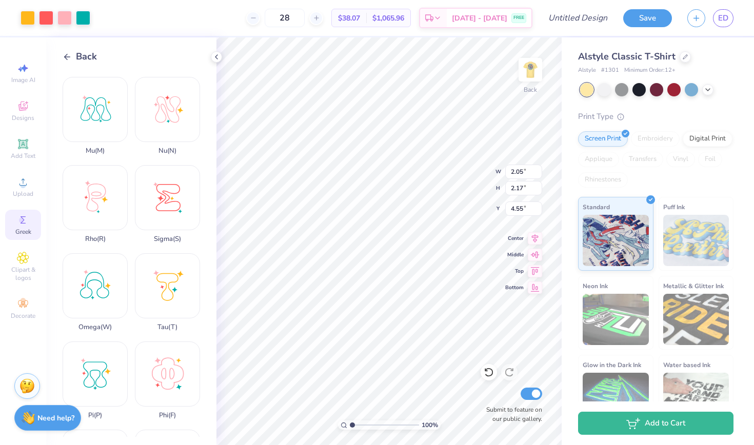
type input "2.00"
type input "2.16"
type input "2.08"
type input "1.96"
type input "2.05"
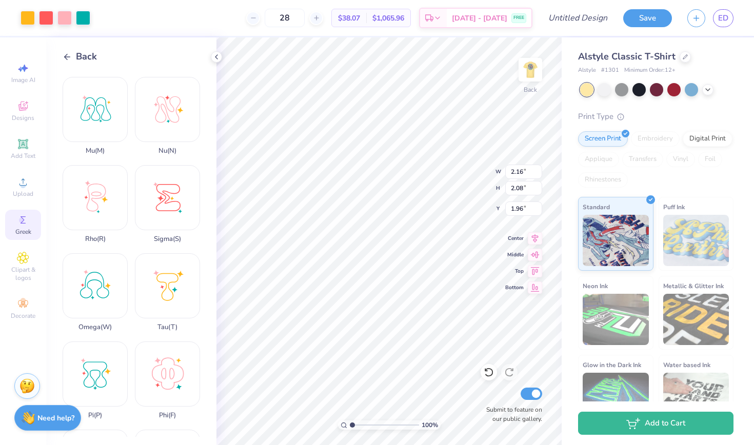
type input "2.17"
type input "4.55"
type input "1.73"
type input "2.00"
type input "2.55"
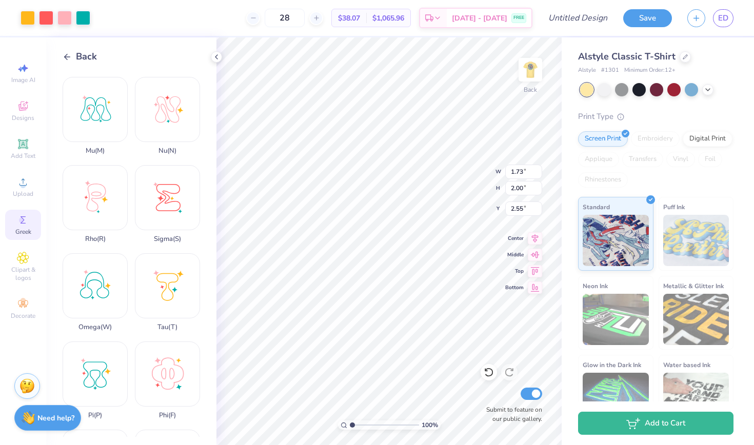
type input "2.16"
type input "2.08"
type input "2.47"
type input "2.05"
type input "2.17"
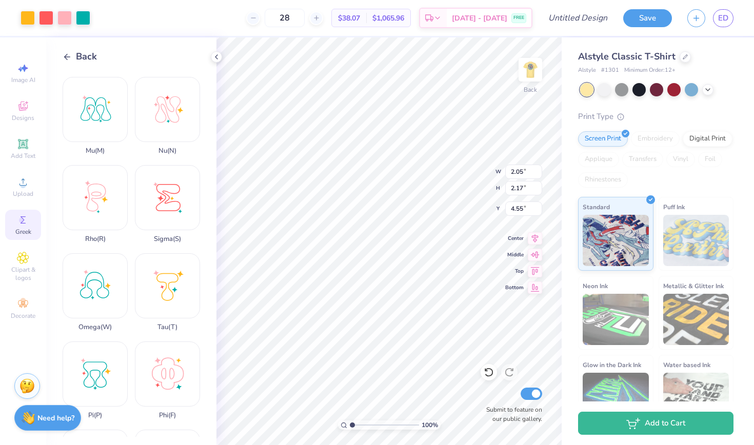
type input "2.47"
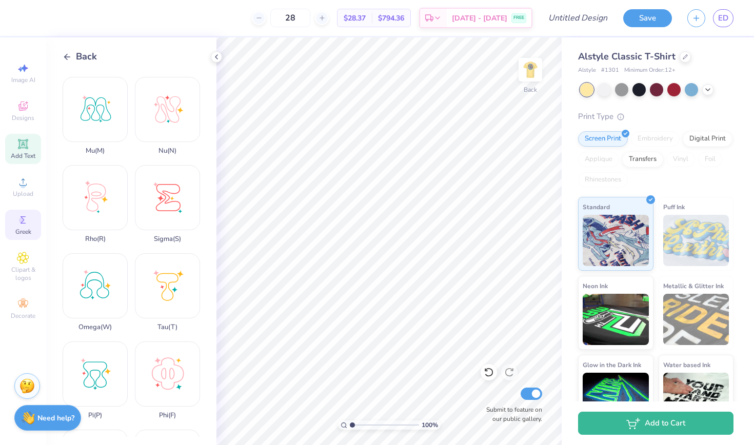
click at [28, 147] on icon at bounding box center [23, 144] width 12 height 12
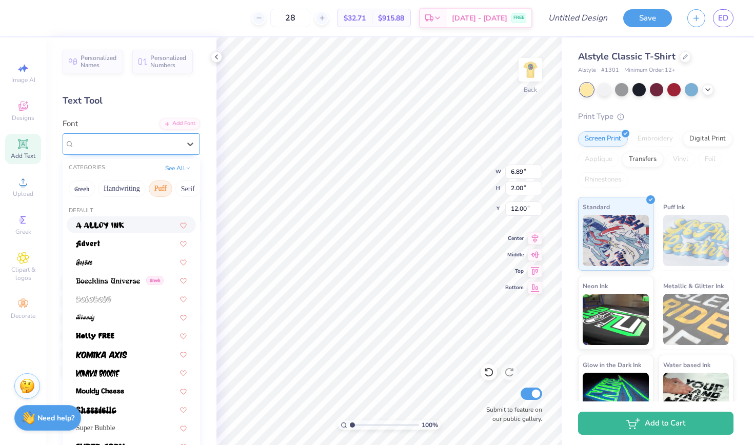
click at [149, 138] on div "Super Dream" at bounding box center [127, 144] width 108 height 16
click at [113, 303] on div at bounding box center [131, 298] width 111 height 11
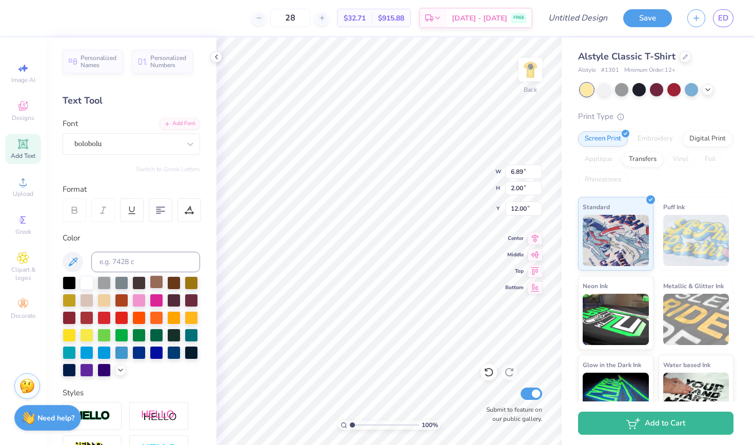
type input "7.21"
type input "2.51"
type input "11.75"
click at [187, 144] on icon at bounding box center [190, 144] width 10 height 10
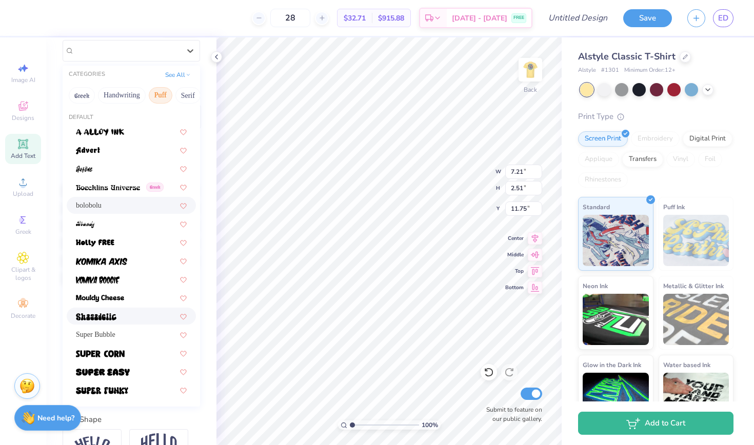
scroll to position [93, 0]
click at [120, 318] on div at bounding box center [131, 316] width 111 height 11
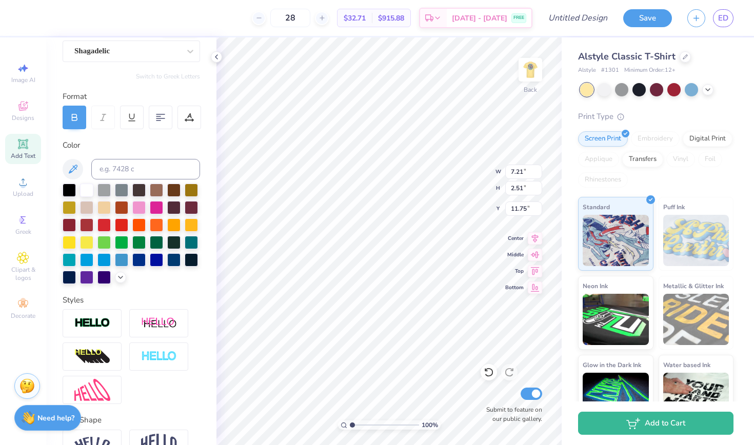
type input "8.87"
type input "2.48"
type input "11.76"
type textarea "AOi Sig Tau"
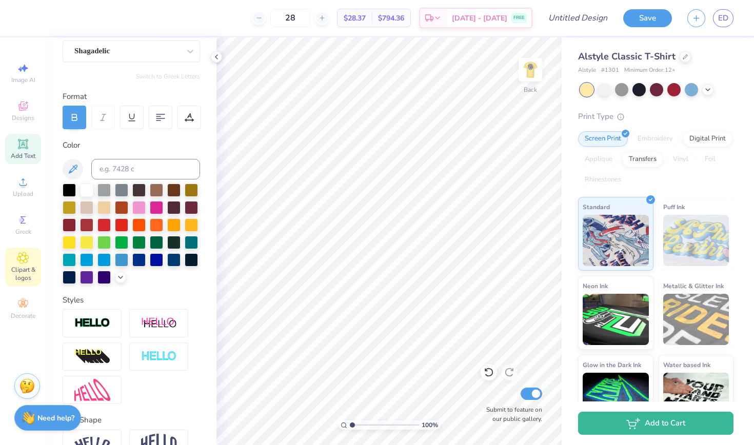
click at [22, 279] on span "Clipart & logos" at bounding box center [23, 274] width 36 height 16
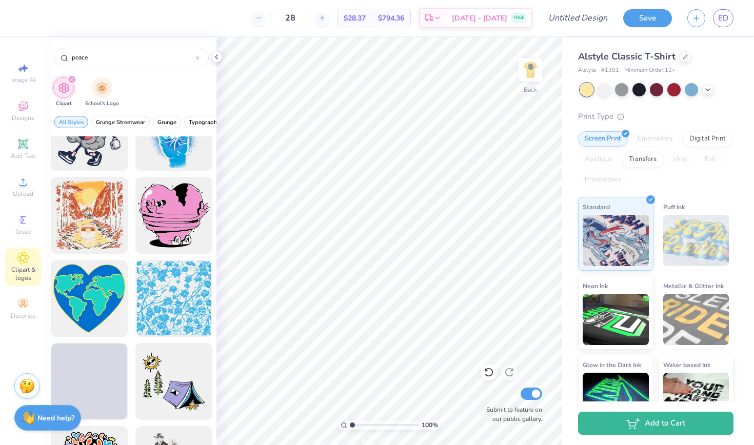
scroll to position [1470, 0]
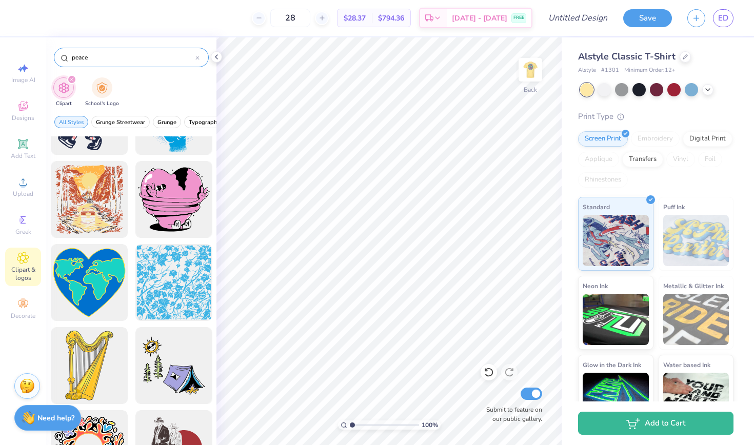
click at [85, 55] on input "peace" at bounding box center [133, 57] width 125 height 10
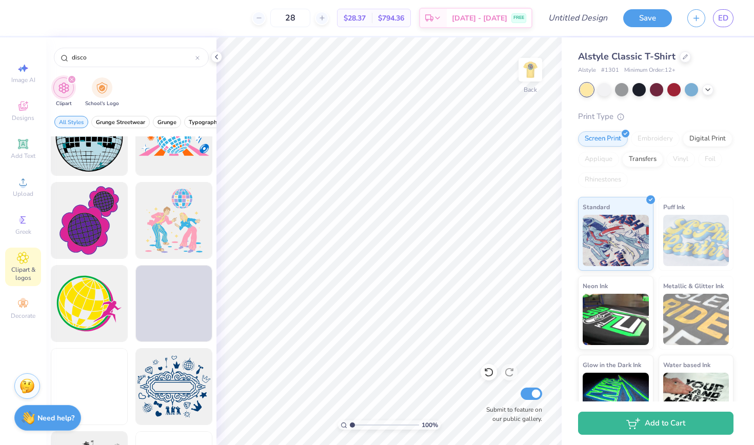
scroll to position [819, 0]
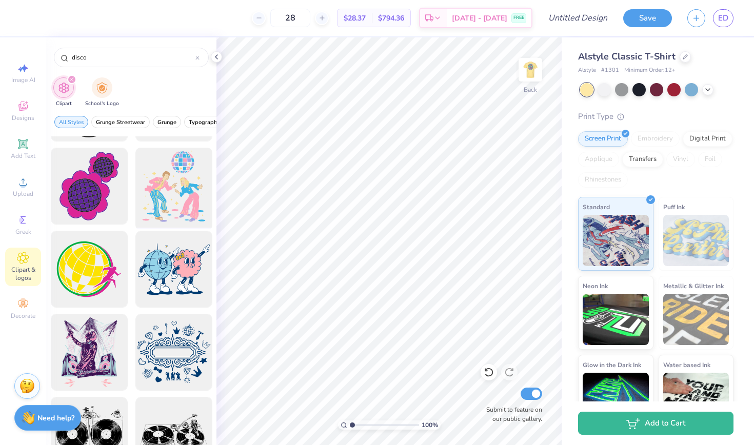
click at [185, 192] on div at bounding box center [173, 186] width 85 height 85
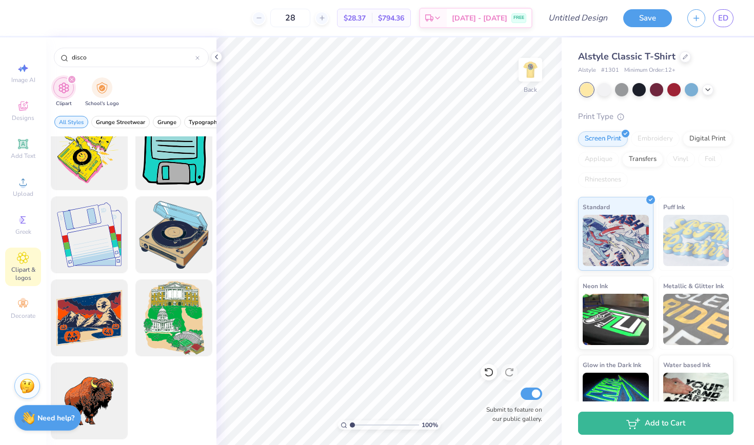
scroll to position [1933, 0]
click at [73, 63] on div "disco" at bounding box center [131, 57] width 155 height 19
click at [77, 59] on input "disco" at bounding box center [133, 57] width 125 height 10
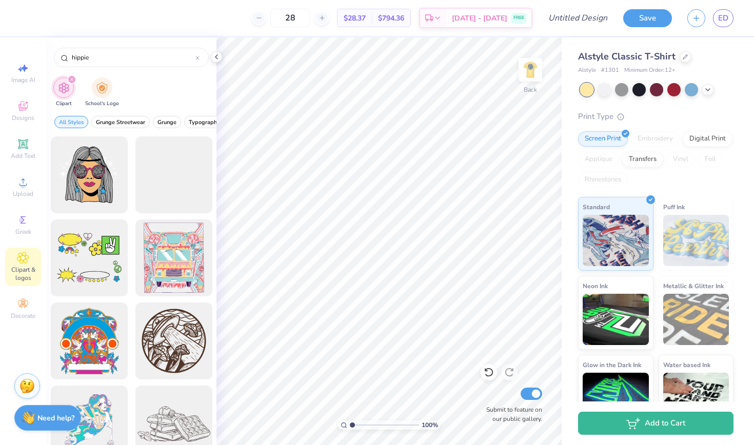
scroll to position [0, 0]
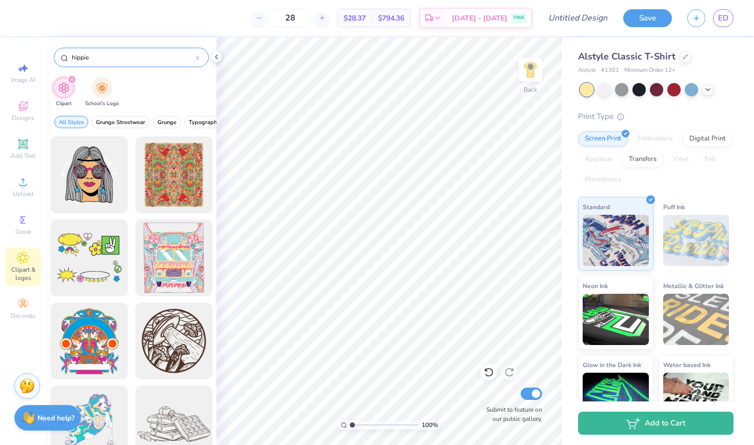
click at [85, 58] on input "hippie" at bounding box center [133, 57] width 125 height 10
type input "y"
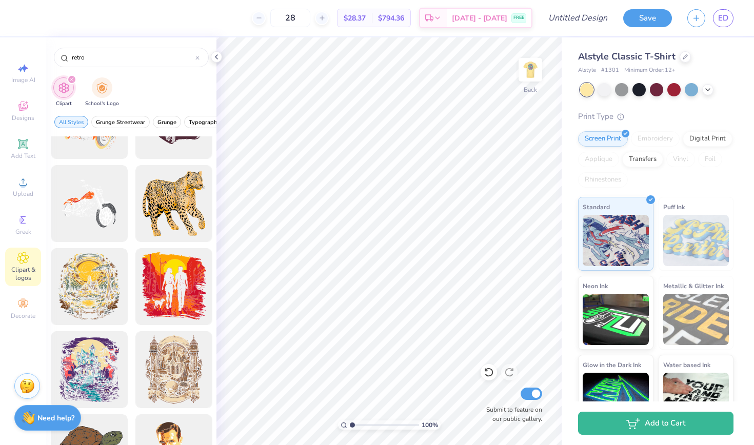
scroll to position [997, 0]
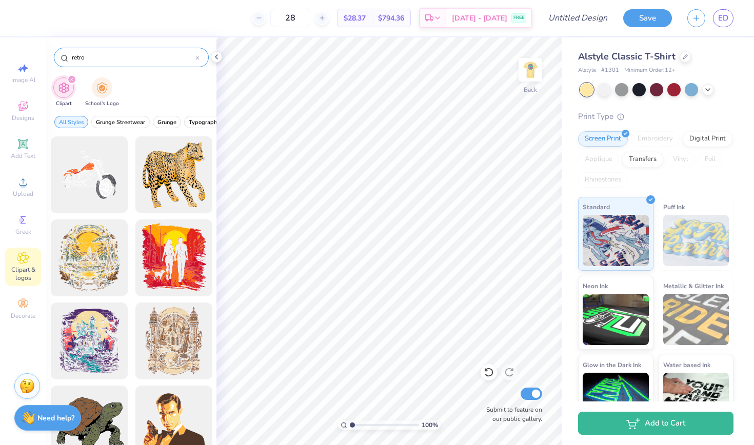
click at [78, 57] on input "retro" at bounding box center [133, 57] width 125 height 10
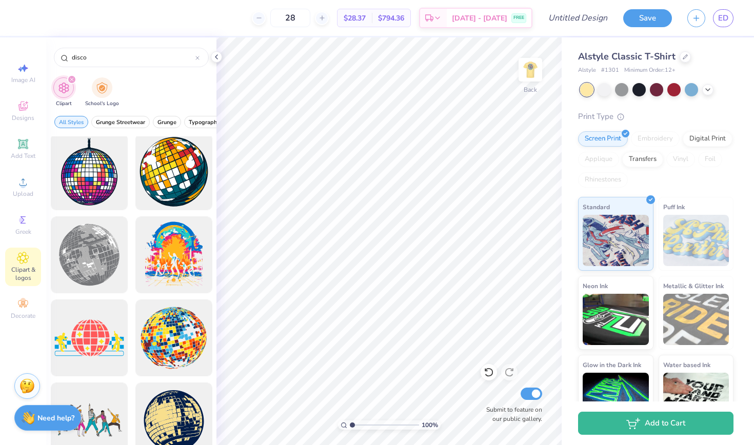
scroll to position [172, 0]
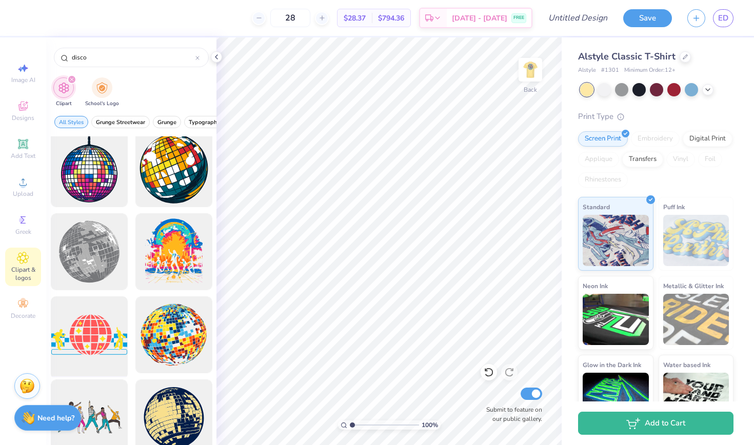
type input "disco"
click at [90, 332] on div at bounding box center [89, 335] width 85 height 85
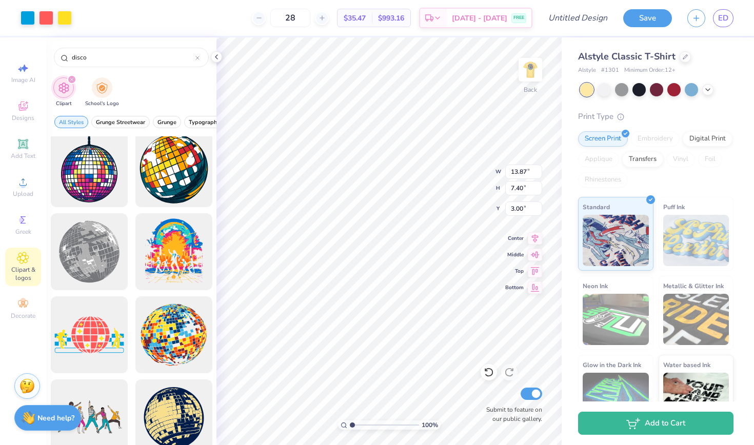
type input "4.54"
type input "2.42"
type input "7.98"
type input "1.79"
click at [530, 74] on img at bounding box center [530, 69] width 41 height 41
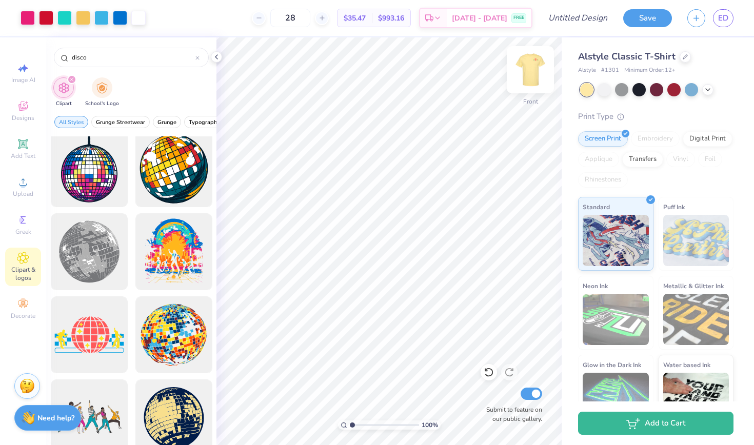
click at [535, 72] on img at bounding box center [530, 69] width 41 height 41
click at [49, 16] on div at bounding box center [46, 17] width 14 height 14
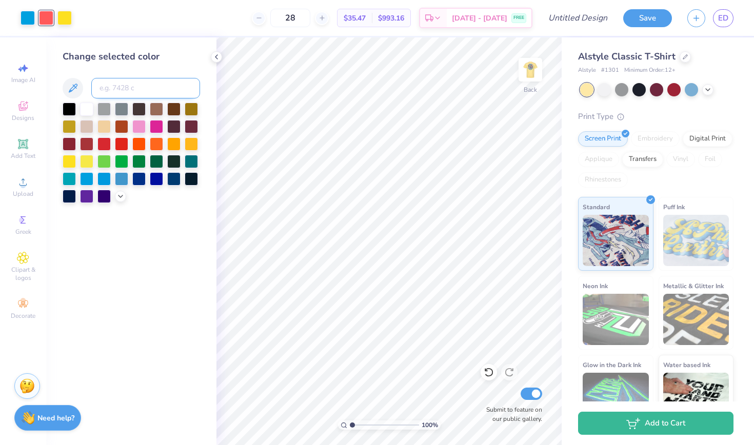
click at [118, 85] on input at bounding box center [145, 88] width 109 height 21
type input "186"
click at [531, 69] on img at bounding box center [530, 69] width 41 height 41
click at [535, 68] on img at bounding box center [530, 69] width 41 height 41
click at [31, 16] on div at bounding box center [28, 17] width 14 height 14
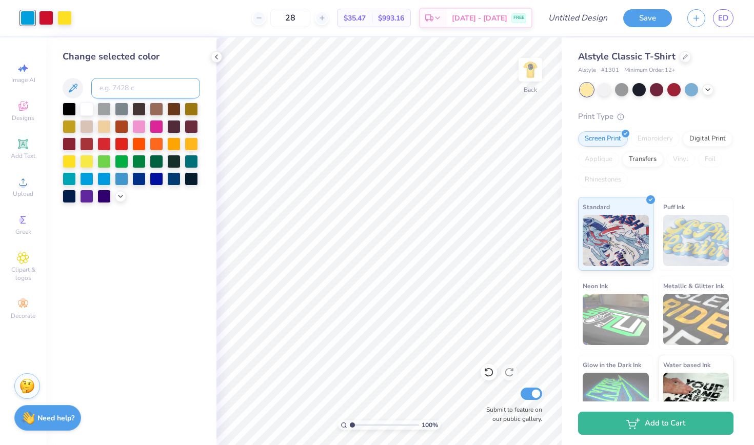
click at [136, 94] on input at bounding box center [145, 88] width 109 height 21
type input "285"
click at [70, 22] on div at bounding box center [64, 17] width 14 height 14
click at [530, 66] on img at bounding box center [530, 69] width 41 height 41
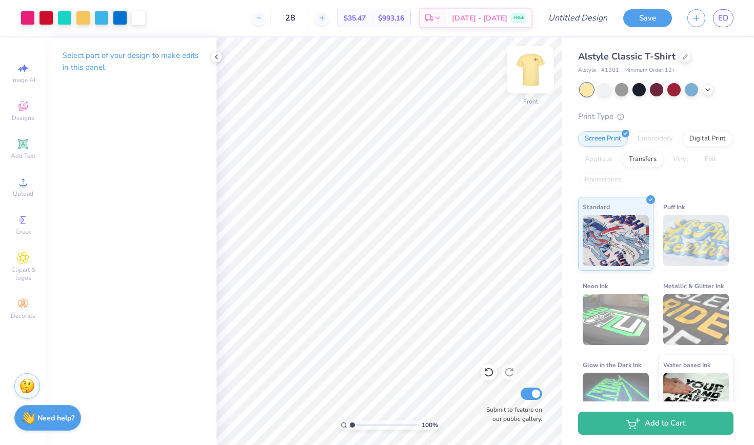
click at [530, 74] on img at bounding box center [530, 69] width 41 height 41
click at [58, 13] on div at bounding box center [64, 17] width 14 height 14
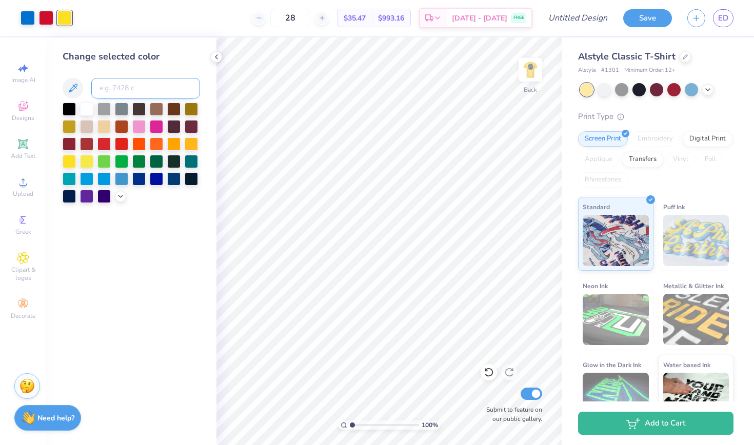
click at [115, 91] on input at bounding box center [145, 88] width 109 height 21
type input "141"
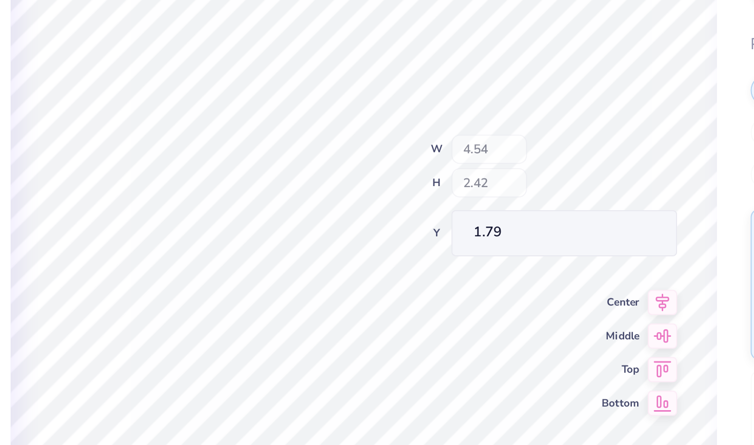
type input "0.33"
type input "3.85"
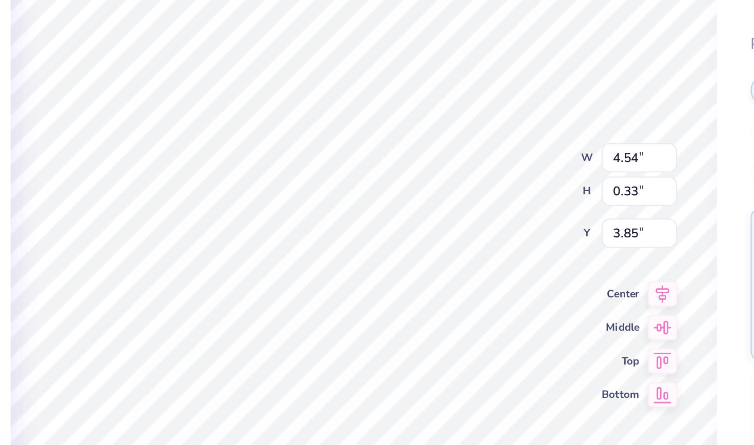
type input "4.43"
type input "0.32"
type input "2.50"
type input "2.42"
type input "1.79"
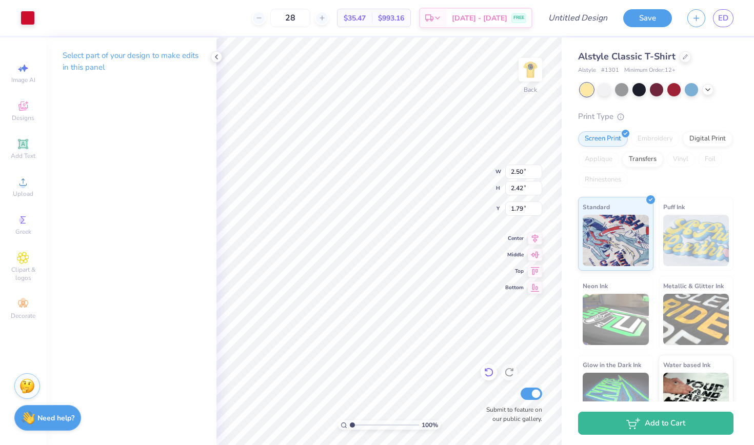
click at [492, 372] on icon at bounding box center [488, 372] width 10 height 10
click at [539, 185] on input "0.33" at bounding box center [523, 188] width 37 height 14
click at [539, 185] on input "0.34" at bounding box center [523, 188] width 37 height 14
click at [539, 185] on input "0.35" at bounding box center [523, 188] width 37 height 14
click at [539, 185] on input "0.36" at bounding box center [523, 188] width 37 height 14
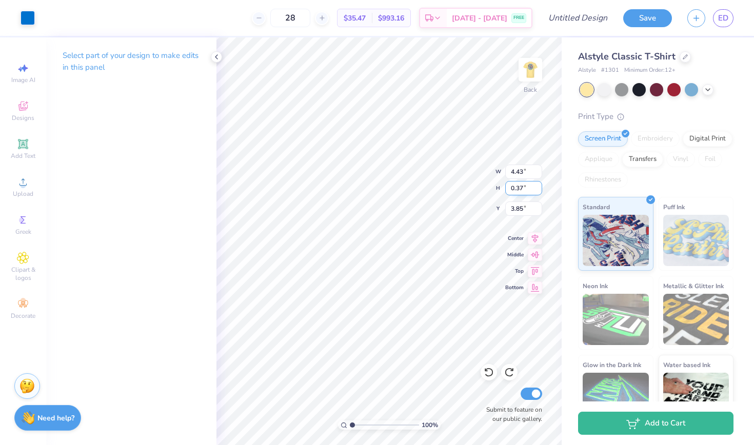
click at [539, 185] on input "0.37" at bounding box center [523, 188] width 37 height 14
click at [539, 185] on input "0.38" at bounding box center [523, 188] width 37 height 14
click at [539, 185] on input "0.39" at bounding box center [523, 188] width 37 height 14
type input "0.4"
click at [539, 185] on input "0.4" at bounding box center [523, 188] width 37 height 14
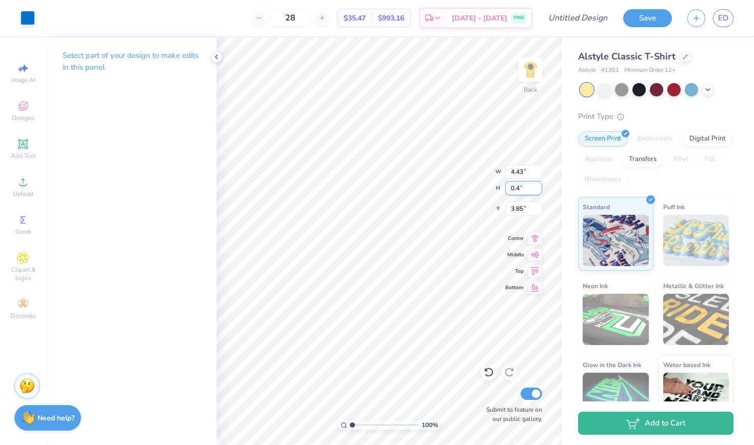
type input "5.48"
type input "0.40"
type input "3.82"
click at [489, 370] on icon at bounding box center [488, 372] width 10 height 10
type input "4.43"
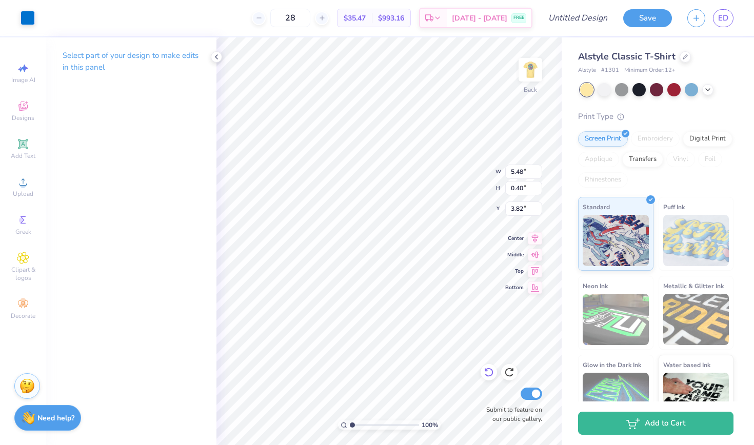
type input "0.32"
type input "3.85"
click at [538, 169] on input "4.44" at bounding box center [523, 172] width 37 height 14
click at [538, 169] on input "4.45" at bounding box center [523, 172] width 37 height 14
click at [538, 169] on input "4.46" at bounding box center [523, 172] width 37 height 14
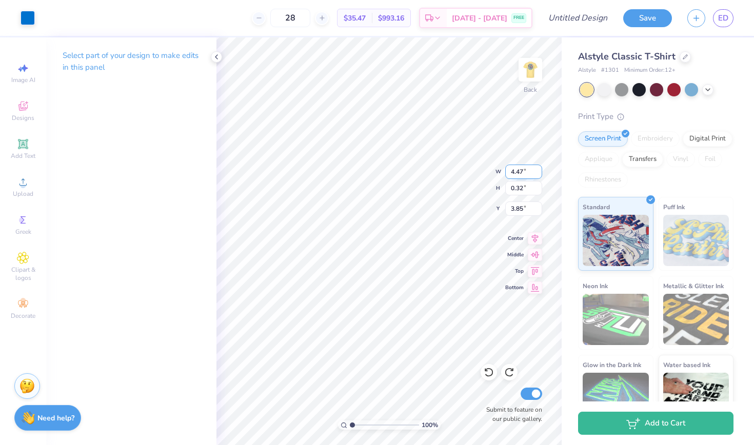
click at [538, 169] on input "4.47" at bounding box center [523, 172] width 37 height 14
click at [538, 169] on input "4.48" at bounding box center [523, 172] width 37 height 14
click at [538, 169] on input "4.49" at bounding box center [523, 172] width 37 height 14
click at [538, 169] on input "4.5" at bounding box center [523, 172] width 37 height 14
type input "4.50"
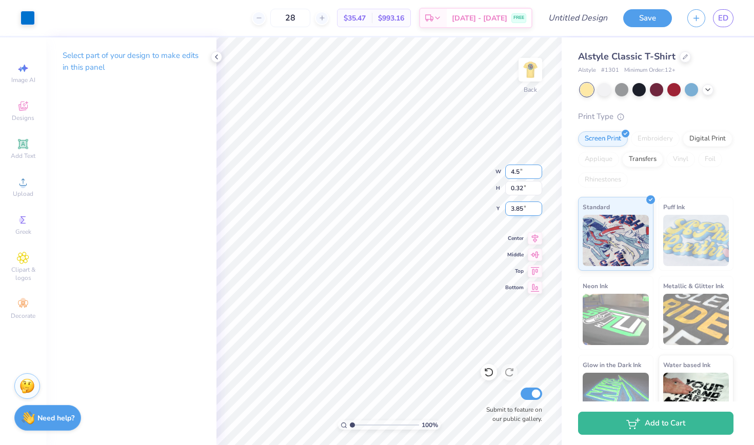
type input "0.33"
type input "2.50"
type input "2.42"
type input "5.04"
click at [489, 375] on icon at bounding box center [488, 372] width 10 height 10
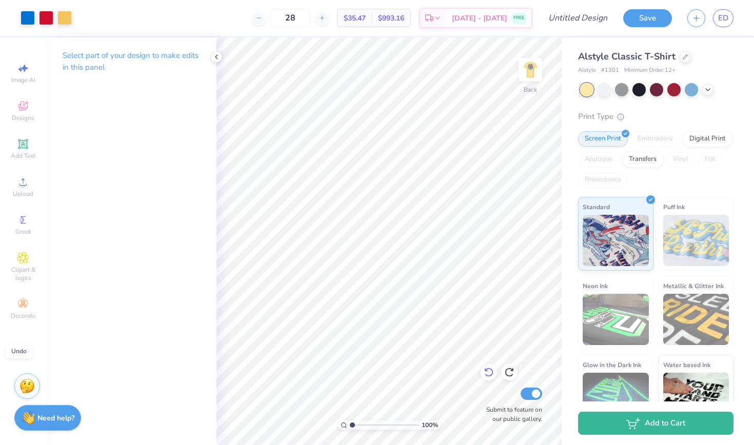
click at [489, 374] on icon at bounding box center [488, 372] width 10 height 10
type input "8.05"
type input "9.24"
type input "0.67"
type input "11.80"
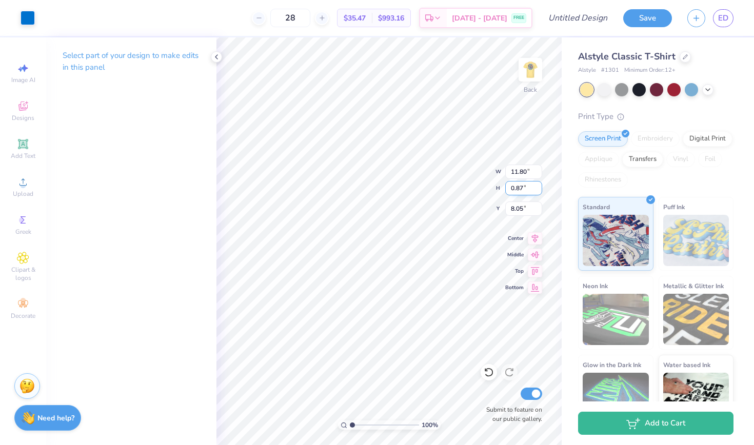
click at [538, 186] on input "0.87" at bounding box center [523, 188] width 37 height 14
click at [538, 186] on input "0.88" at bounding box center [523, 188] width 37 height 14
click at [538, 186] on input "0.89" at bounding box center [523, 188] width 37 height 14
type input "0.9"
click at [538, 186] on input "0.9" at bounding box center [523, 188] width 37 height 14
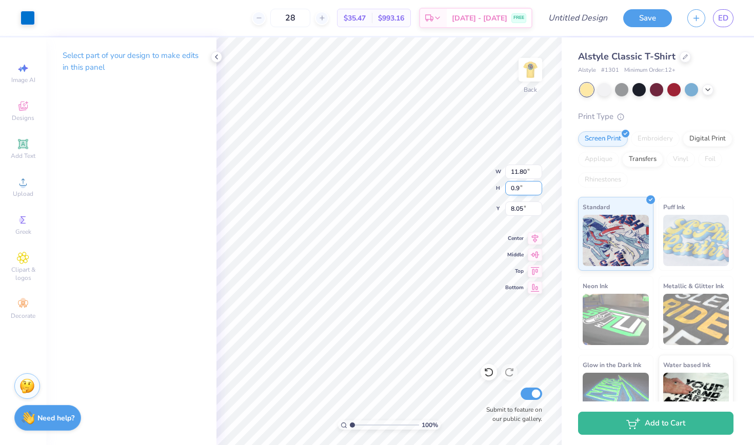
type input "12.34"
type input "0.90"
type input "8.03"
type input "9.99"
type input "0.73"
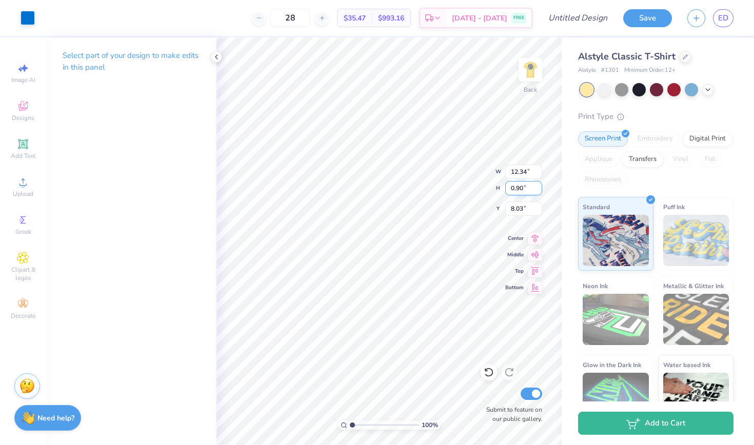
type input "8.20"
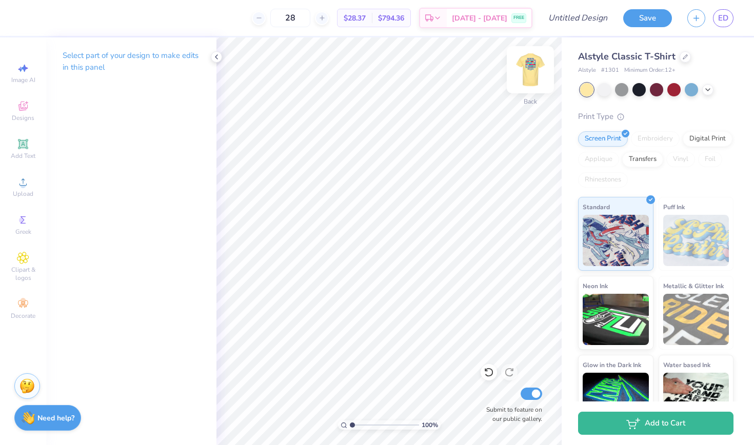
click at [526, 74] on img at bounding box center [530, 69] width 41 height 41
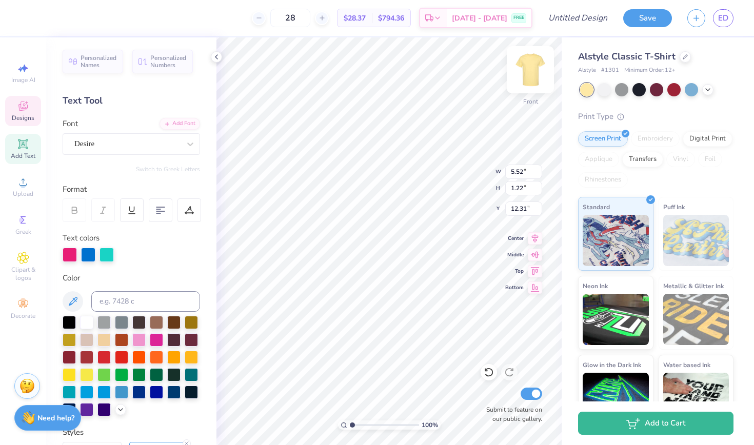
click at [527, 65] on img at bounding box center [530, 69] width 41 height 41
type input "3.44"
type input "4.15"
type input "0.91"
type input "3.78"
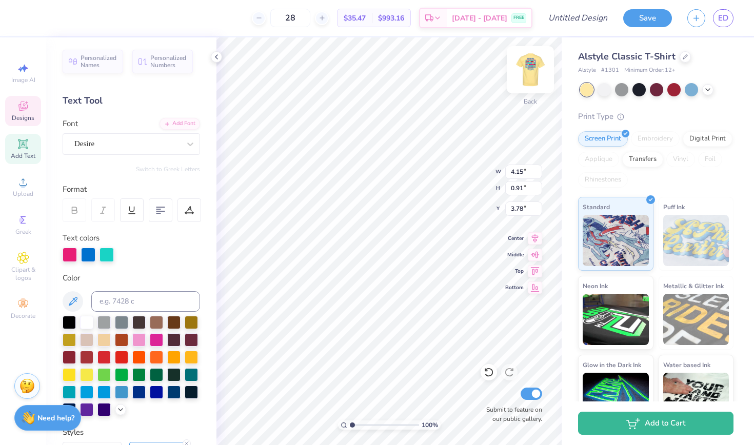
type input "4.11"
click at [527, 71] on img at bounding box center [530, 69] width 41 height 41
click at [488, 380] on div at bounding box center [488, 372] width 16 height 16
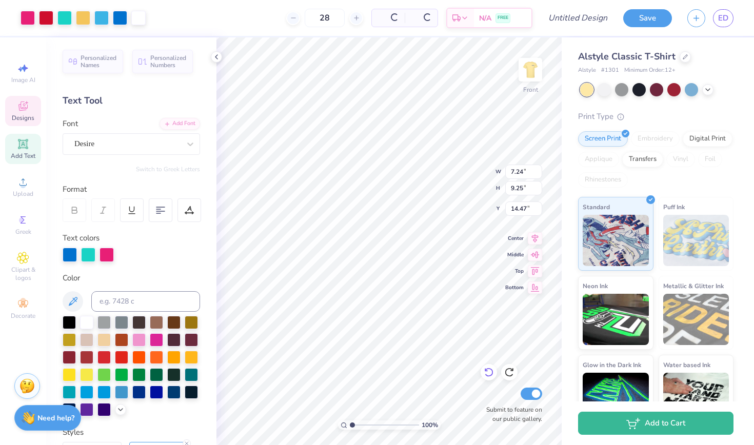
type input "7.24"
type input "9.25"
type input "14.47"
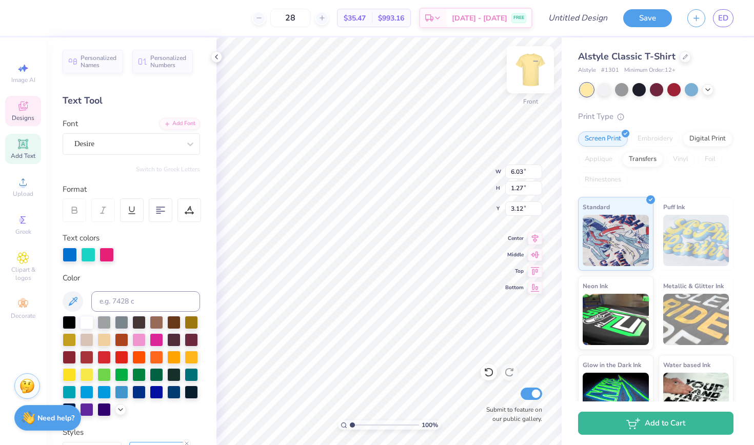
click at [524, 68] on img at bounding box center [530, 69] width 41 height 41
type input "5.48"
type input "1.16"
type input "1.71"
type input "3.00"
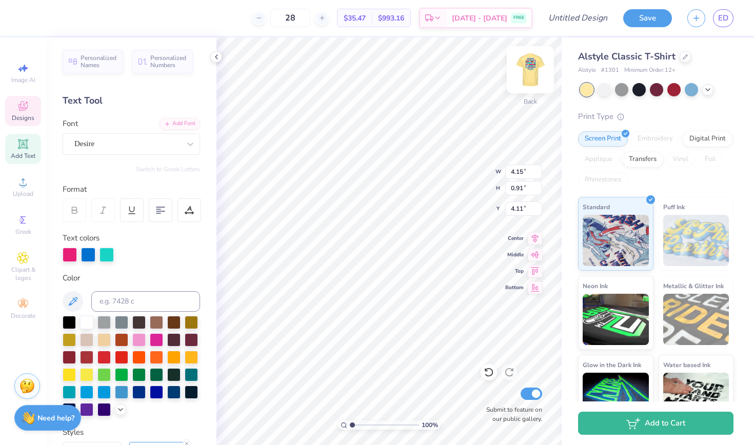
type input "4.16"
type input "4.39"
click at [525, 77] on img at bounding box center [530, 69] width 41 height 41
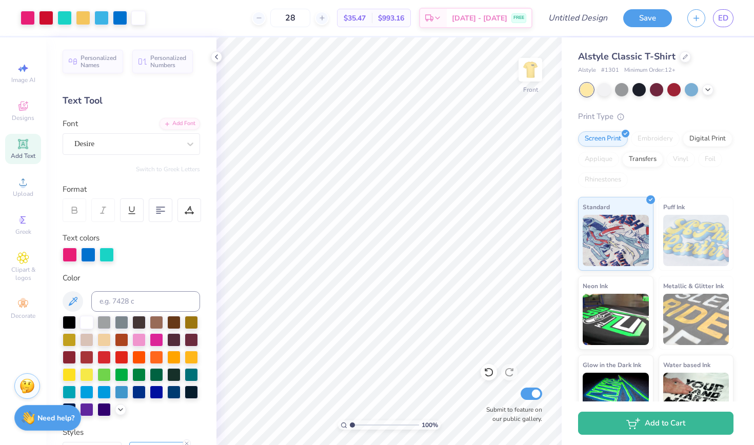
click at [525, 77] on img at bounding box center [530, 69] width 21 height 21
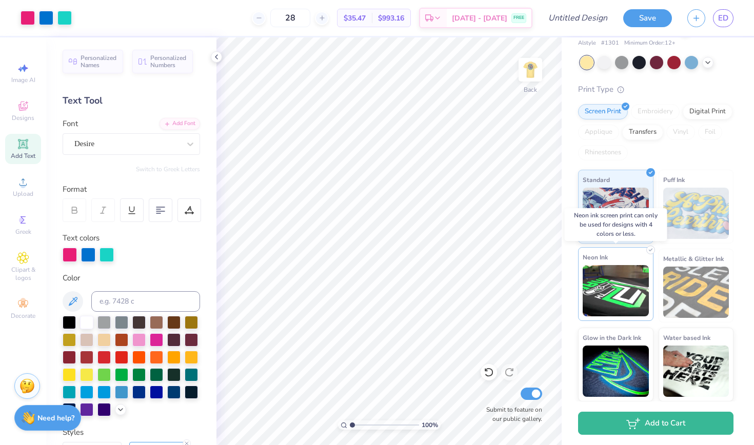
scroll to position [27, 0]
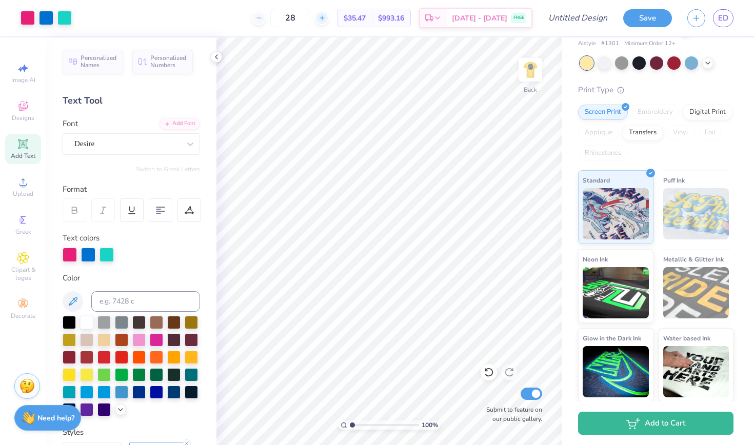
click at [326, 19] on icon at bounding box center [321, 17] width 7 height 7
click at [323, 19] on div at bounding box center [316, 18] width 14 height 14
click at [320, 19] on icon at bounding box center [316, 17] width 7 height 7
click at [296, 19] on input "31" at bounding box center [285, 18] width 40 height 18
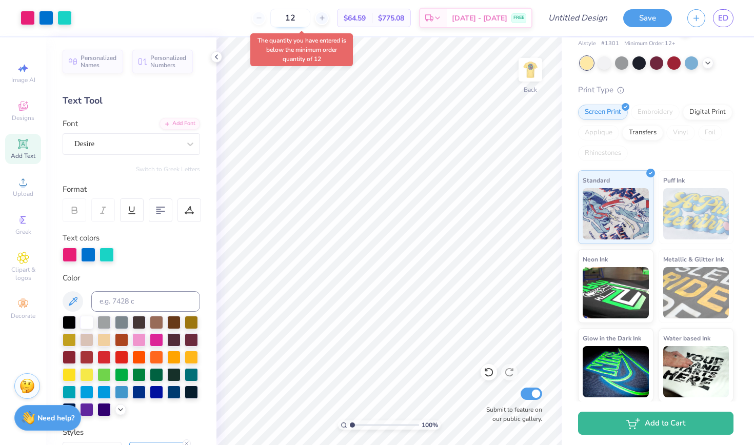
click at [310, 16] on input "12" at bounding box center [290, 18] width 40 height 18
click at [310, 20] on input "12" at bounding box center [290, 18] width 40 height 18
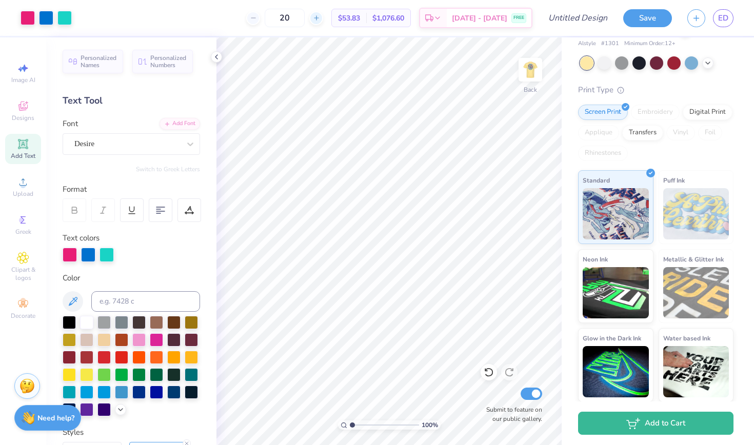
click at [318, 18] on line at bounding box center [316, 18] width 4 height 0
click at [329, 18] on div at bounding box center [322, 18] width 14 height 14
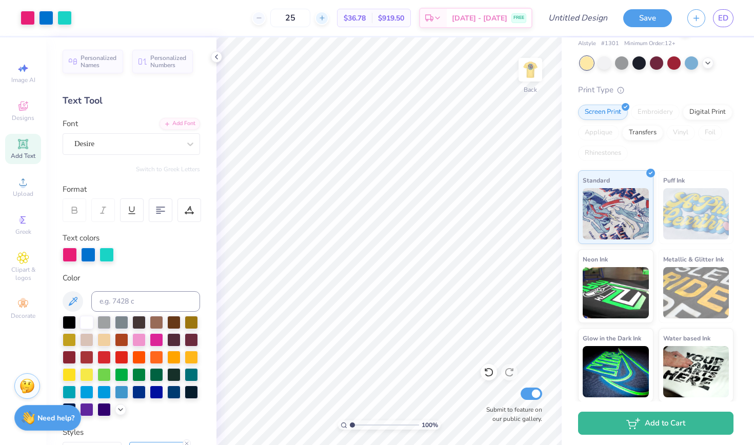
click at [329, 19] on div at bounding box center [322, 18] width 14 height 14
click at [329, 20] on div at bounding box center [322, 18] width 14 height 14
type input "28"
click at [218, 58] on icon at bounding box center [216, 57] width 8 height 8
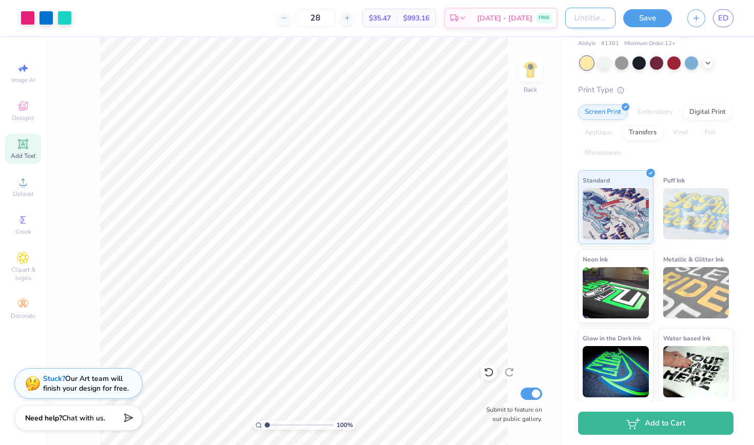
click at [565, 23] on input "Design Title" at bounding box center [590, 18] width 50 height 21
type input "Sig Tua 70s"
click at [642, 19] on button "Save" at bounding box center [647, 17] width 49 height 18
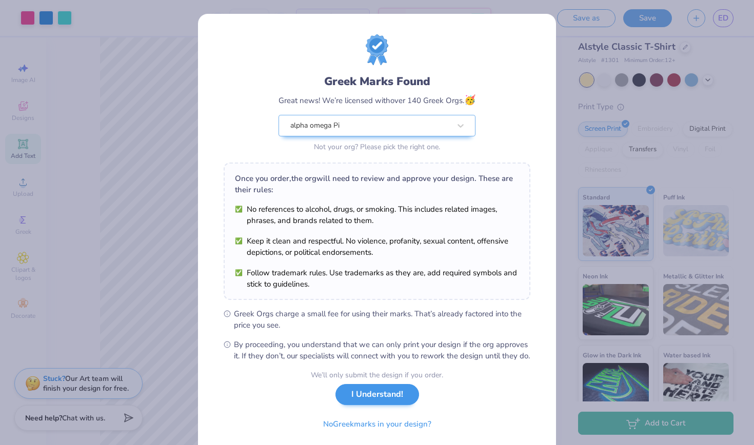
click at [380, 405] on button "I Understand!" at bounding box center [377, 394] width 84 height 21
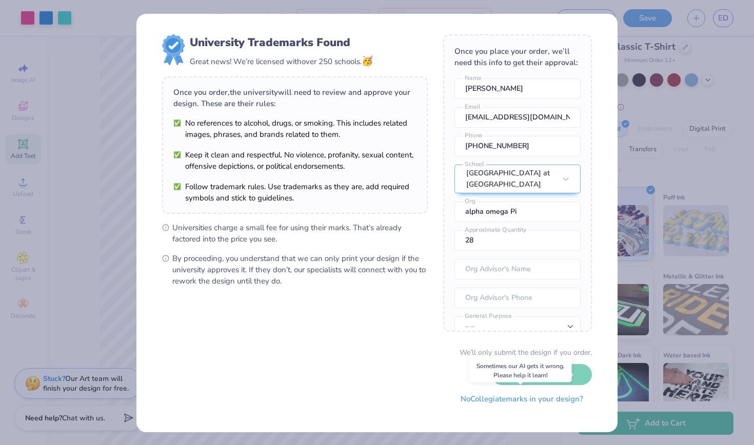
click at [488, 402] on button "No Collegiate marks in your design?" at bounding box center [522, 399] width 140 height 21
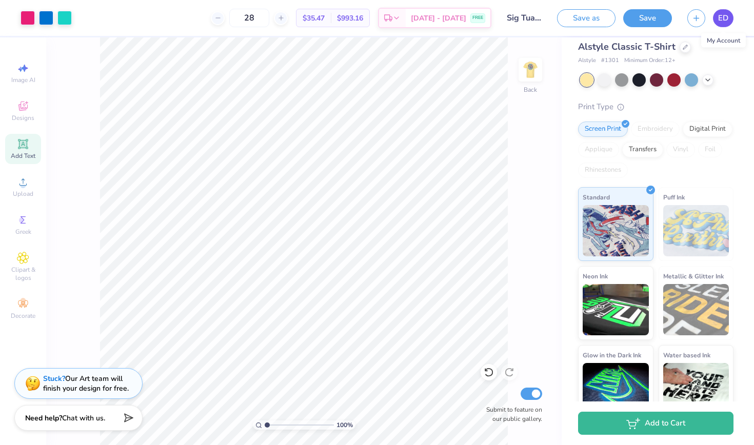
click at [718, 15] on span "ED" at bounding box center [723, 18] width 10 height 12
click at [529, 65] on img at bounding box center [530, 69] width 41 height 41
